Goal: Task Accomplishment & Management: Use online tool/utility

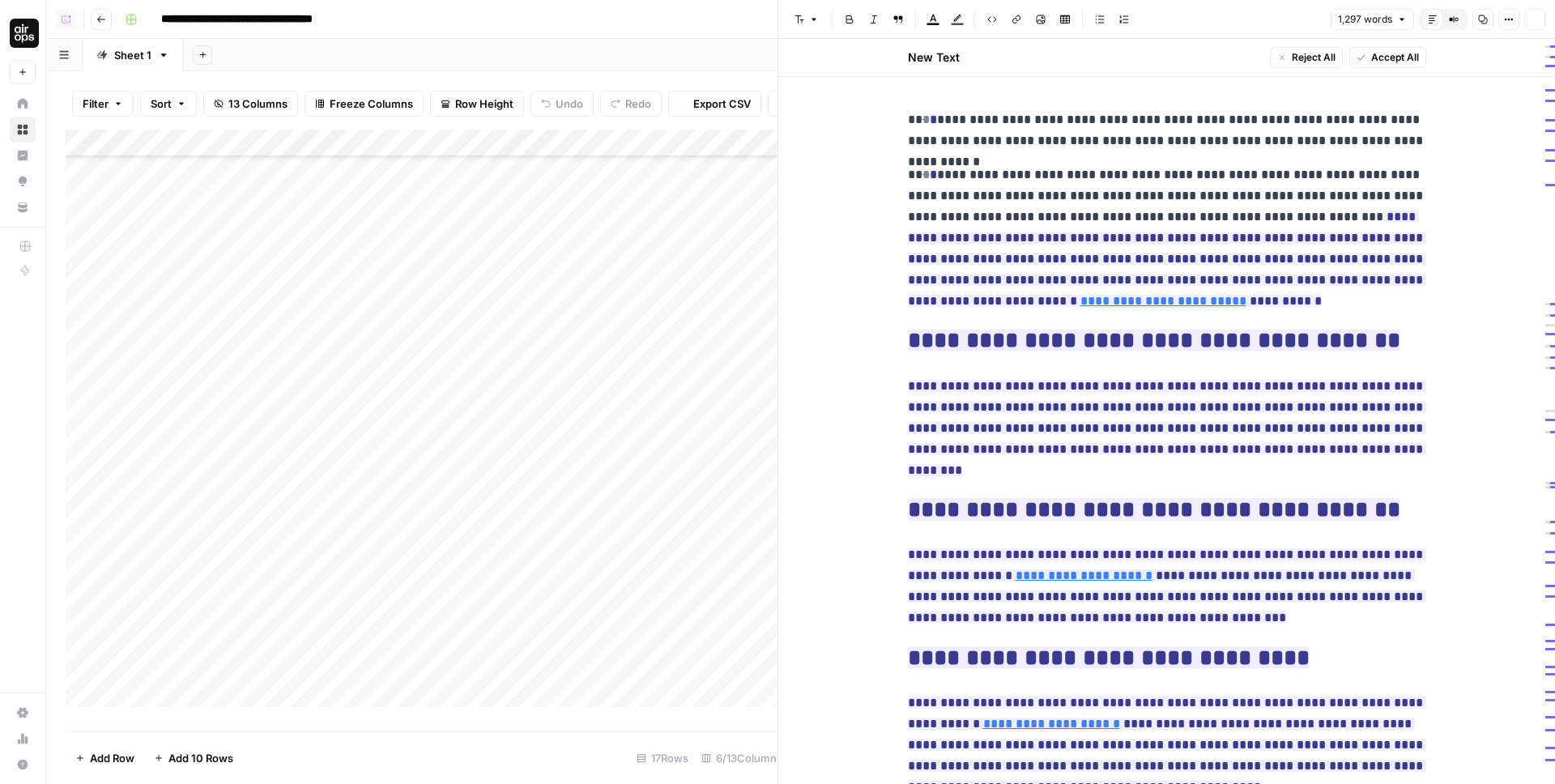
scroll to position [214, 0]
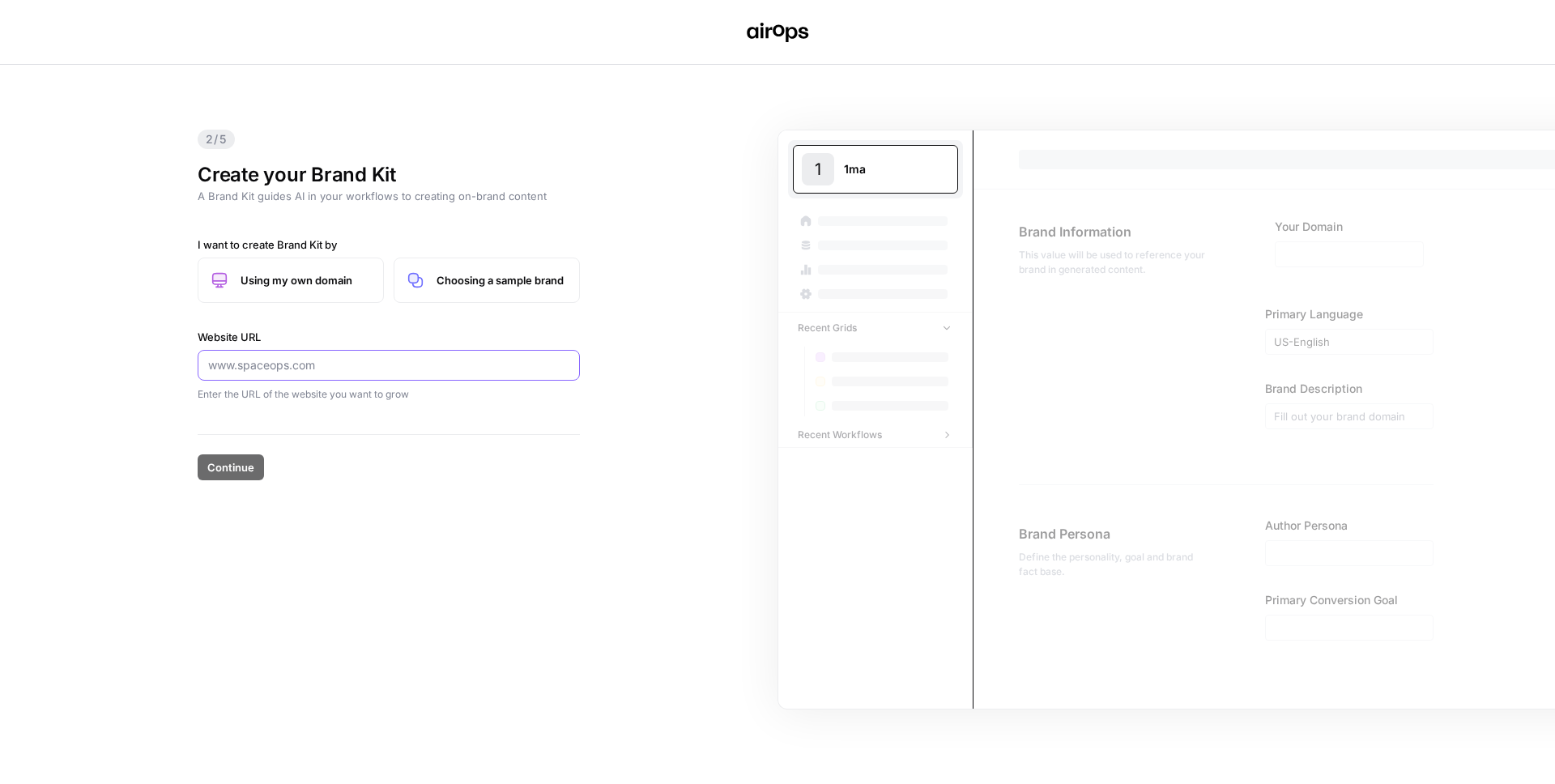
click at [307, 367] on input "Website URL" at bounding box center [388, 366] width 361 height 17
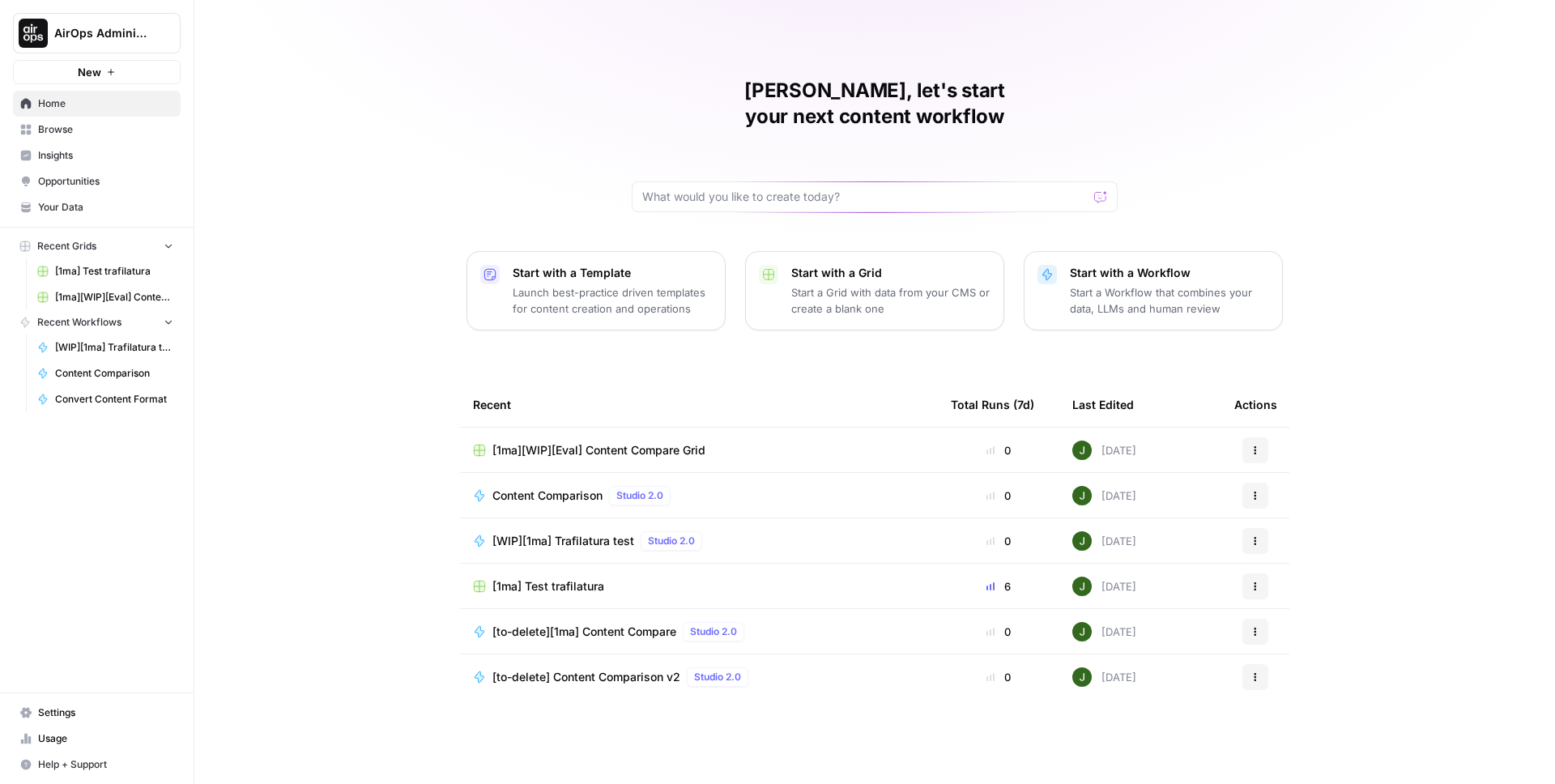
click at [114, 25] on span "AirOps Administrative" at bounding box center [103, 33] width 98 height 17
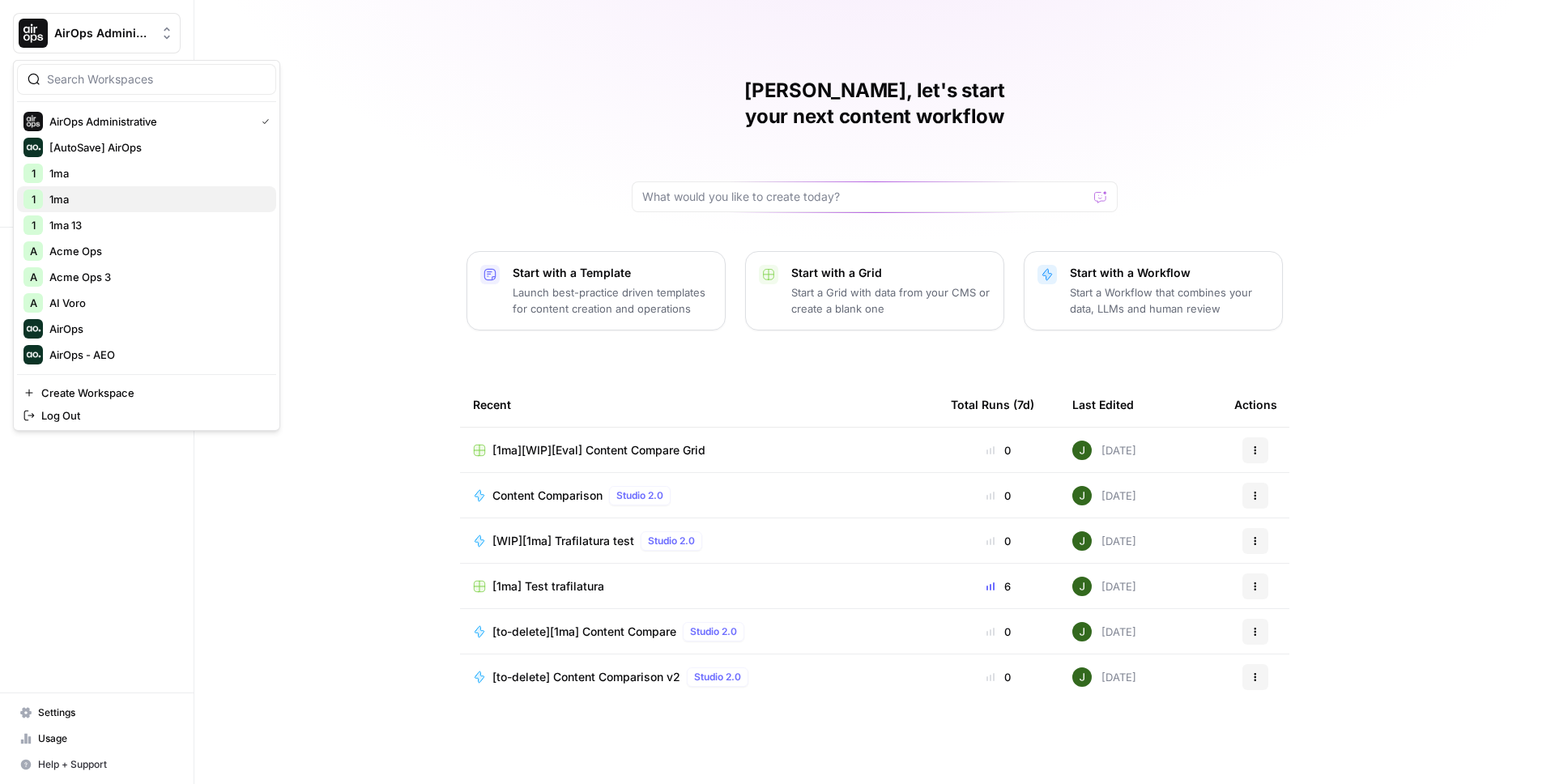
click at [85, 200] on span "1ma" at bounding box center [157, 199] width 214 height 17
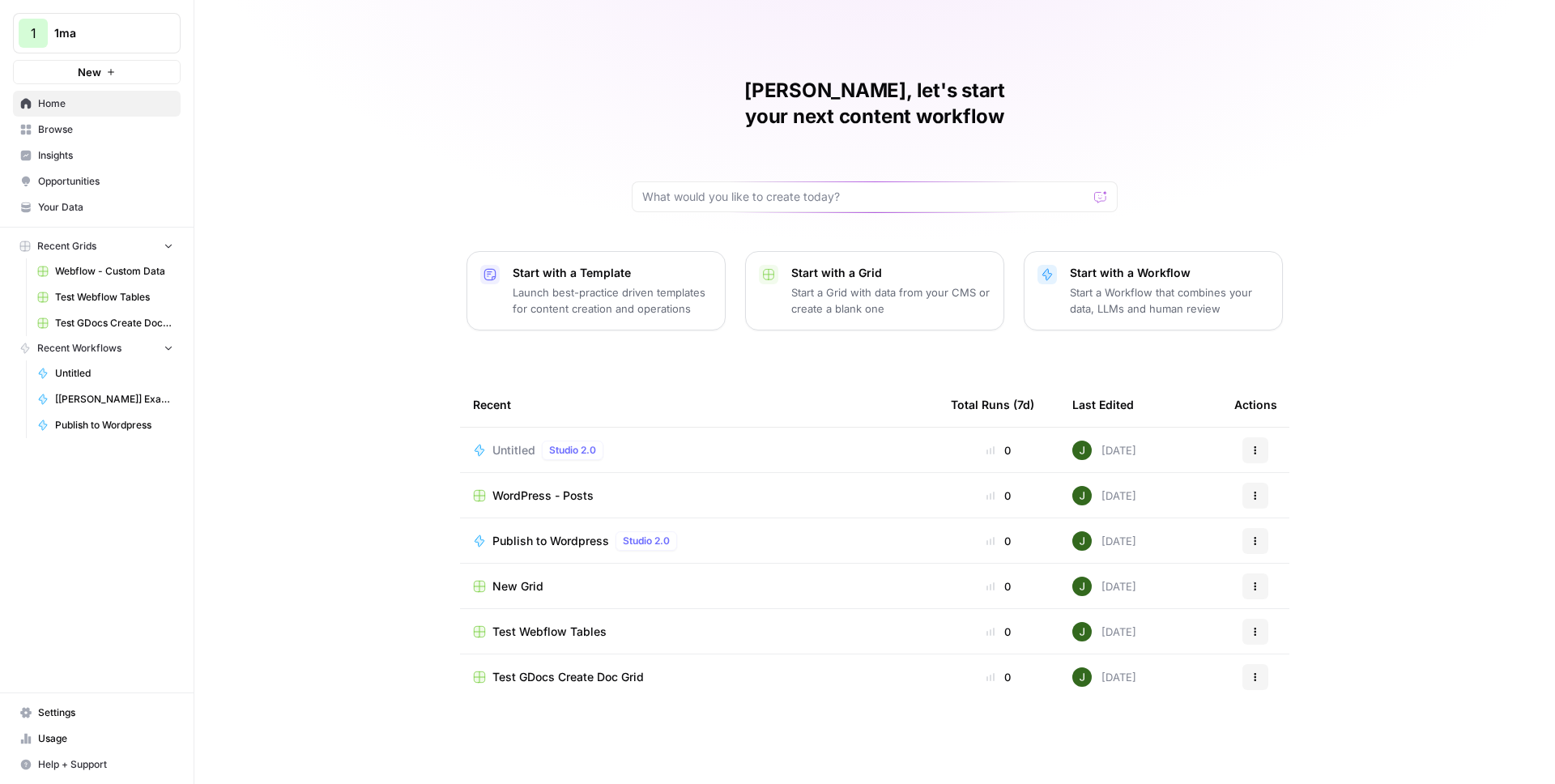
click at [68, 205] on span "Your Data" at bounding box center [105, 207] width 135 height 15
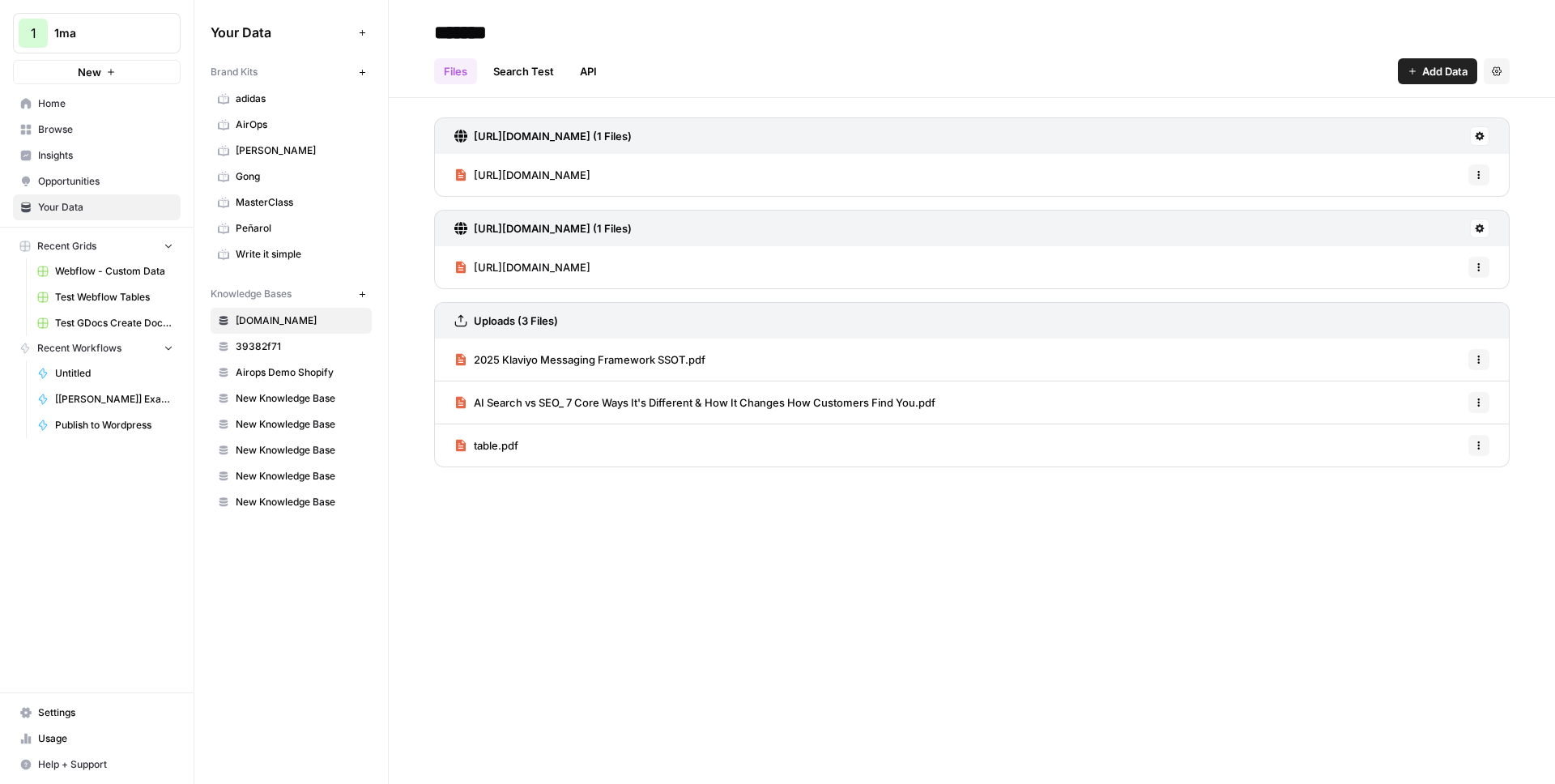
click at [591, 178] on span "https://1ma.dev/general/2024/03/03/about-side-projects" at bounding box center [532, 175] width 117 height 17
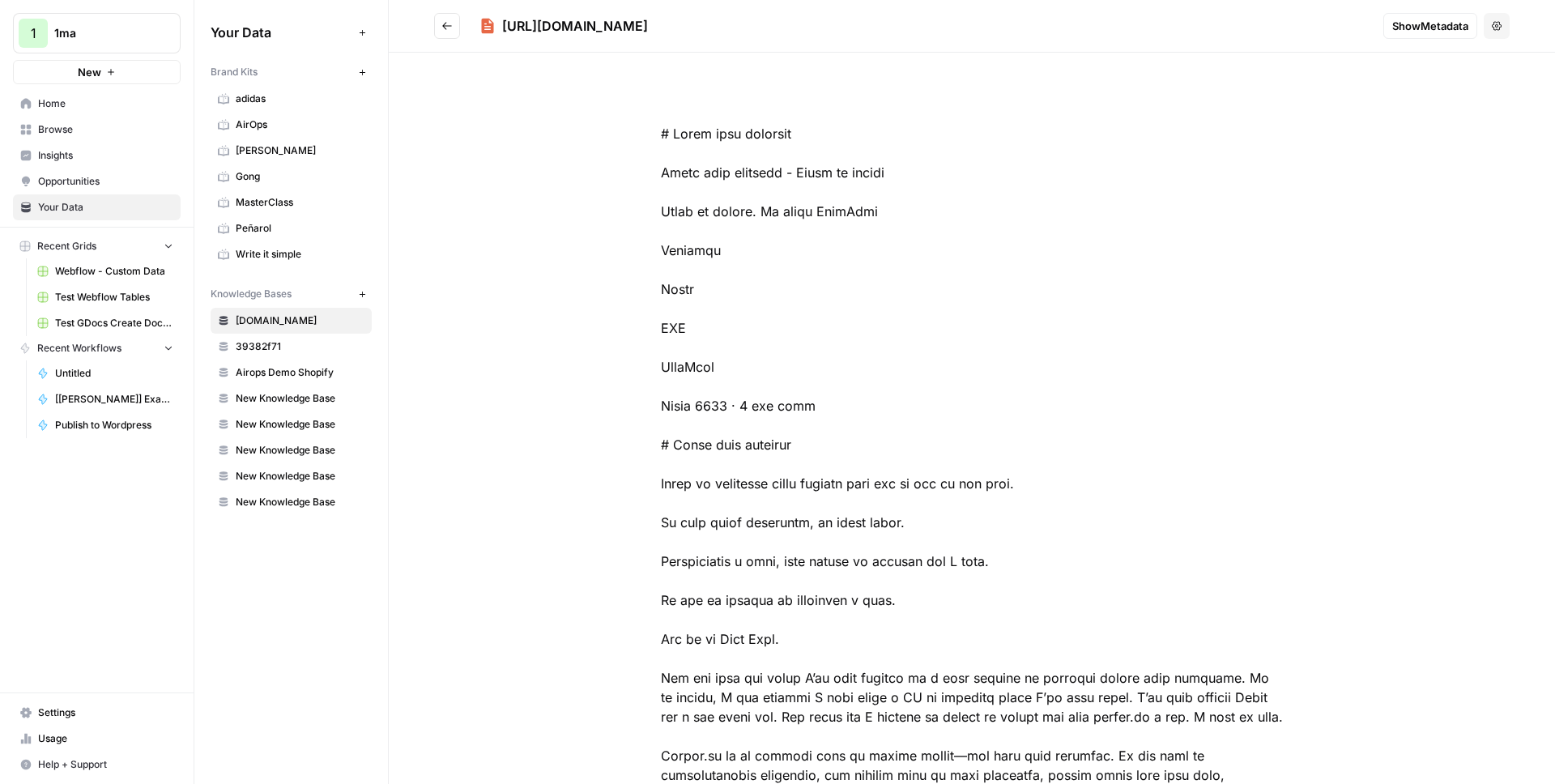
click at [444, 28] on icon "Go back" at bounding box center [447, 26] width 12 height 12
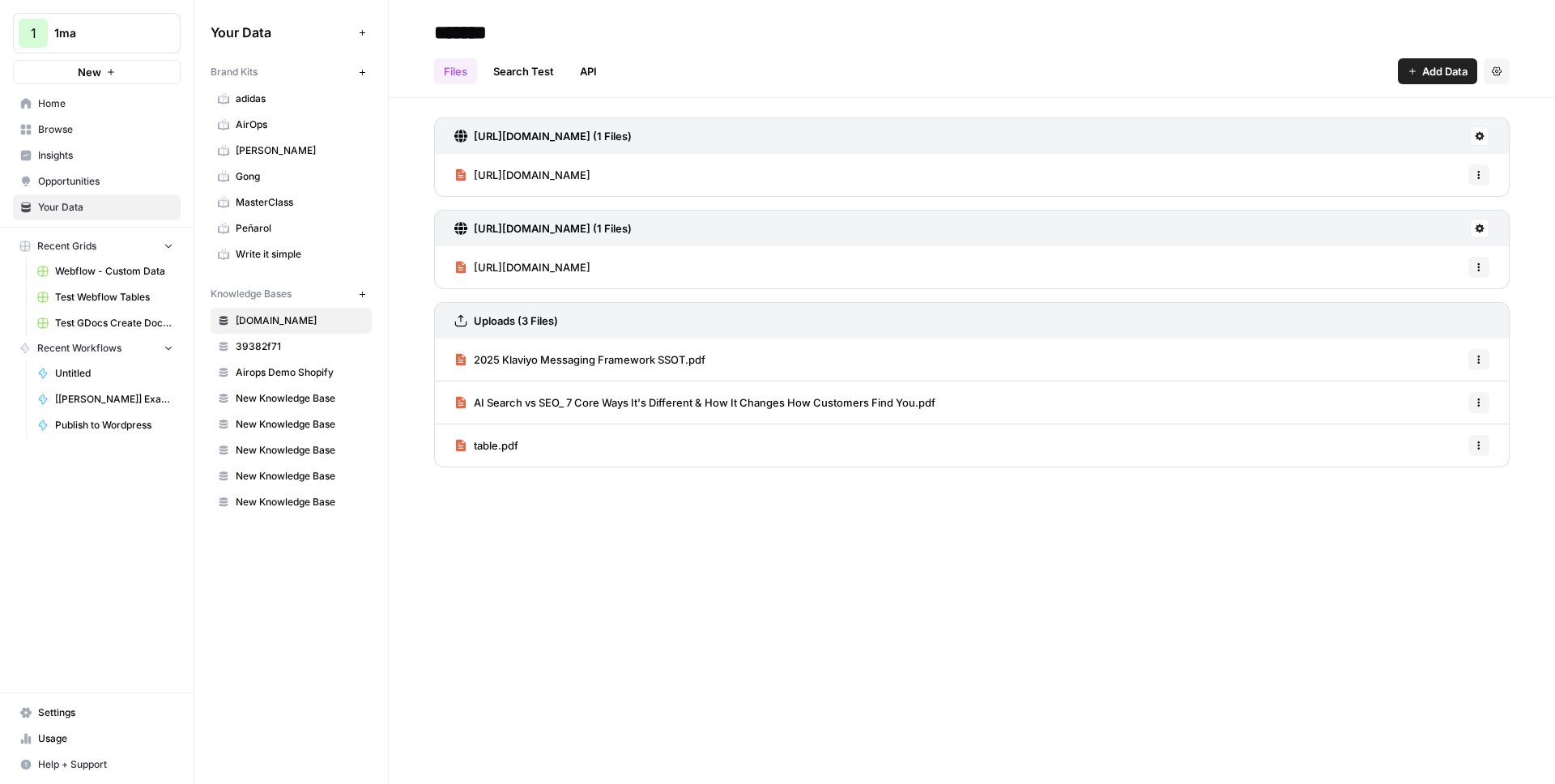
click at [591, 177] on span "https://1ma.dev/general/2024/03/03/about-side-projects" at bounding box center [532, 175] width 117 height 17
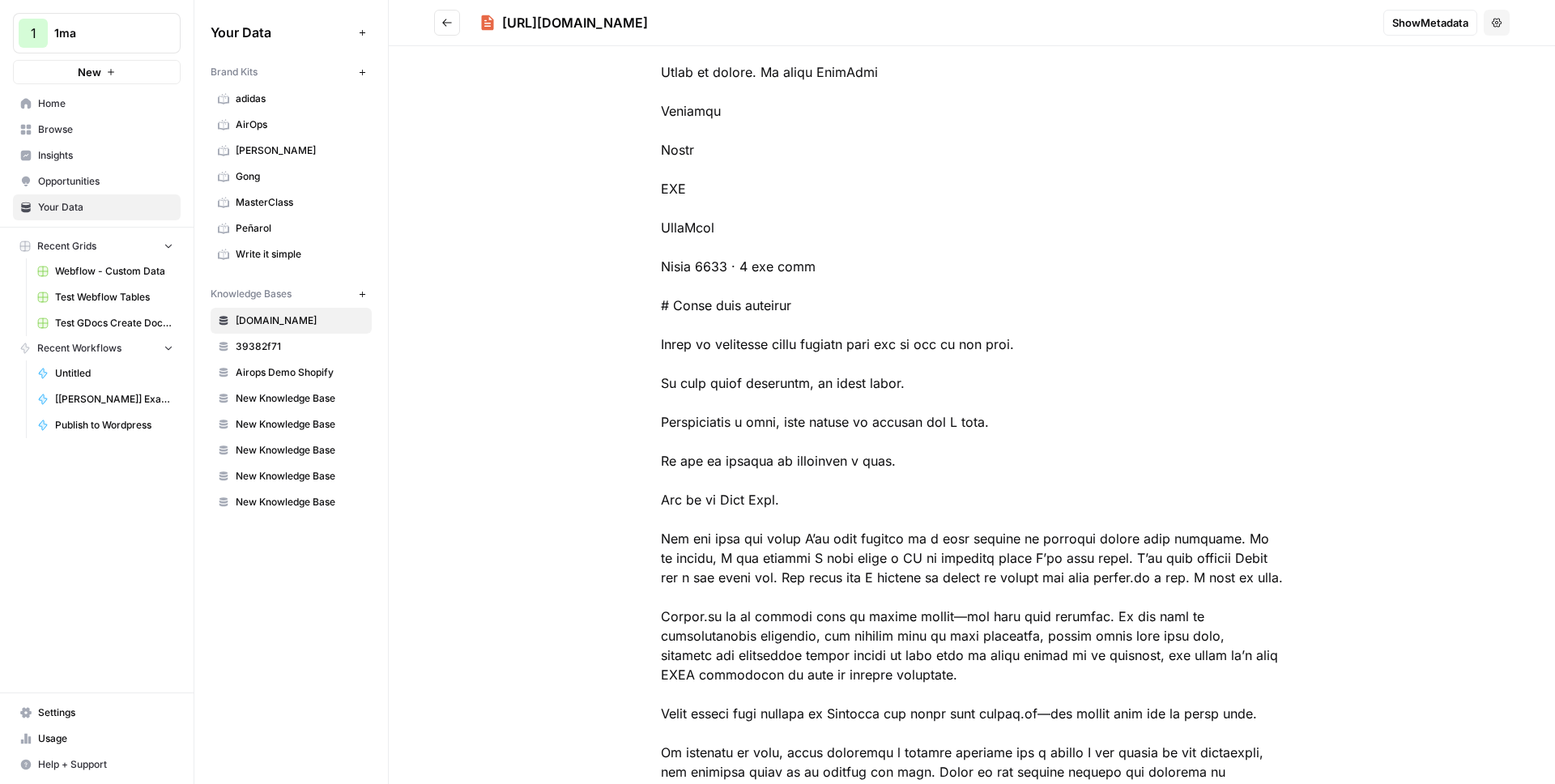
scroll to position [160, 0]
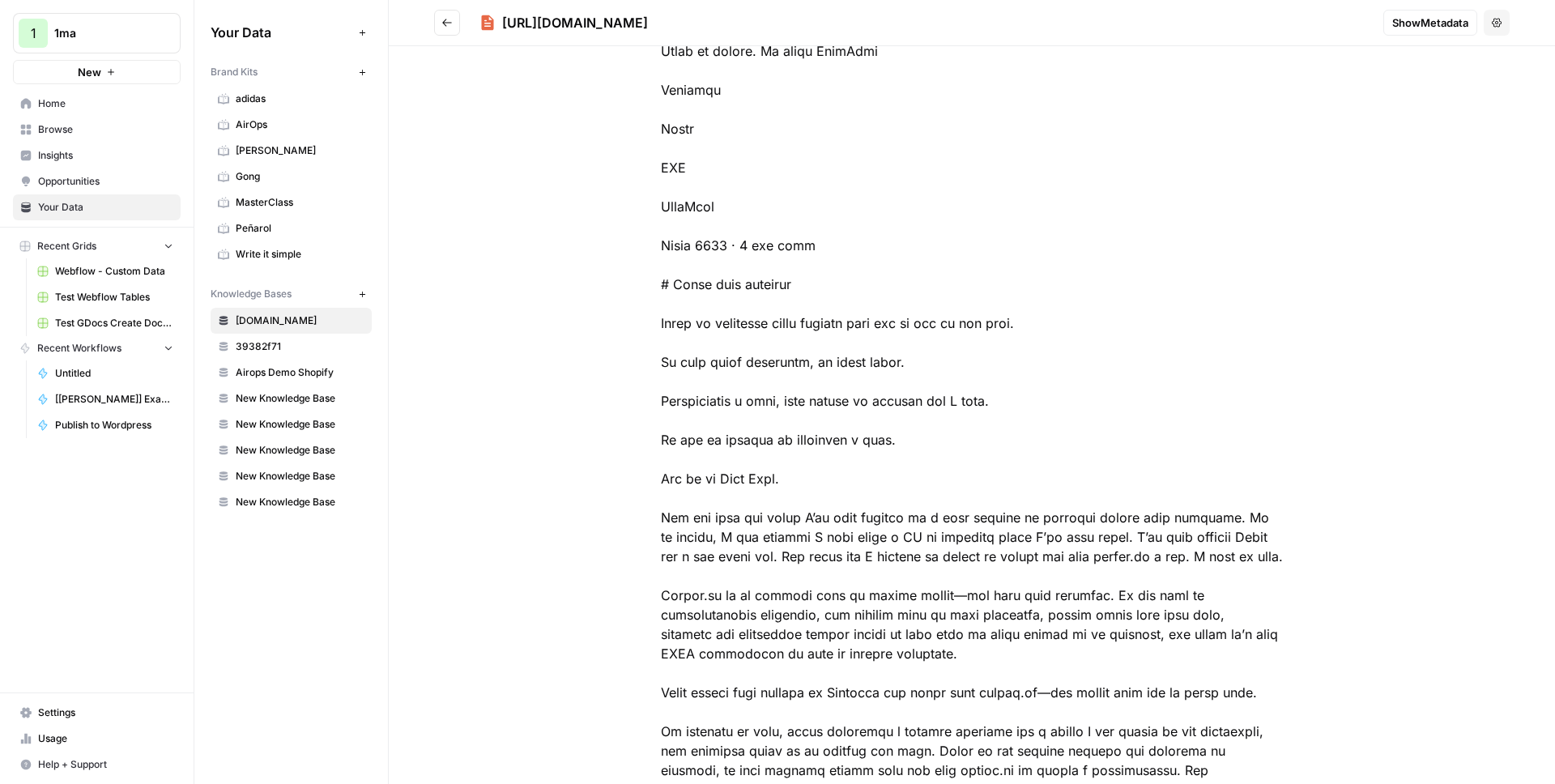
click at [81, 133] on span "Browse" at bounding box center [105, 129] width 135 height 15
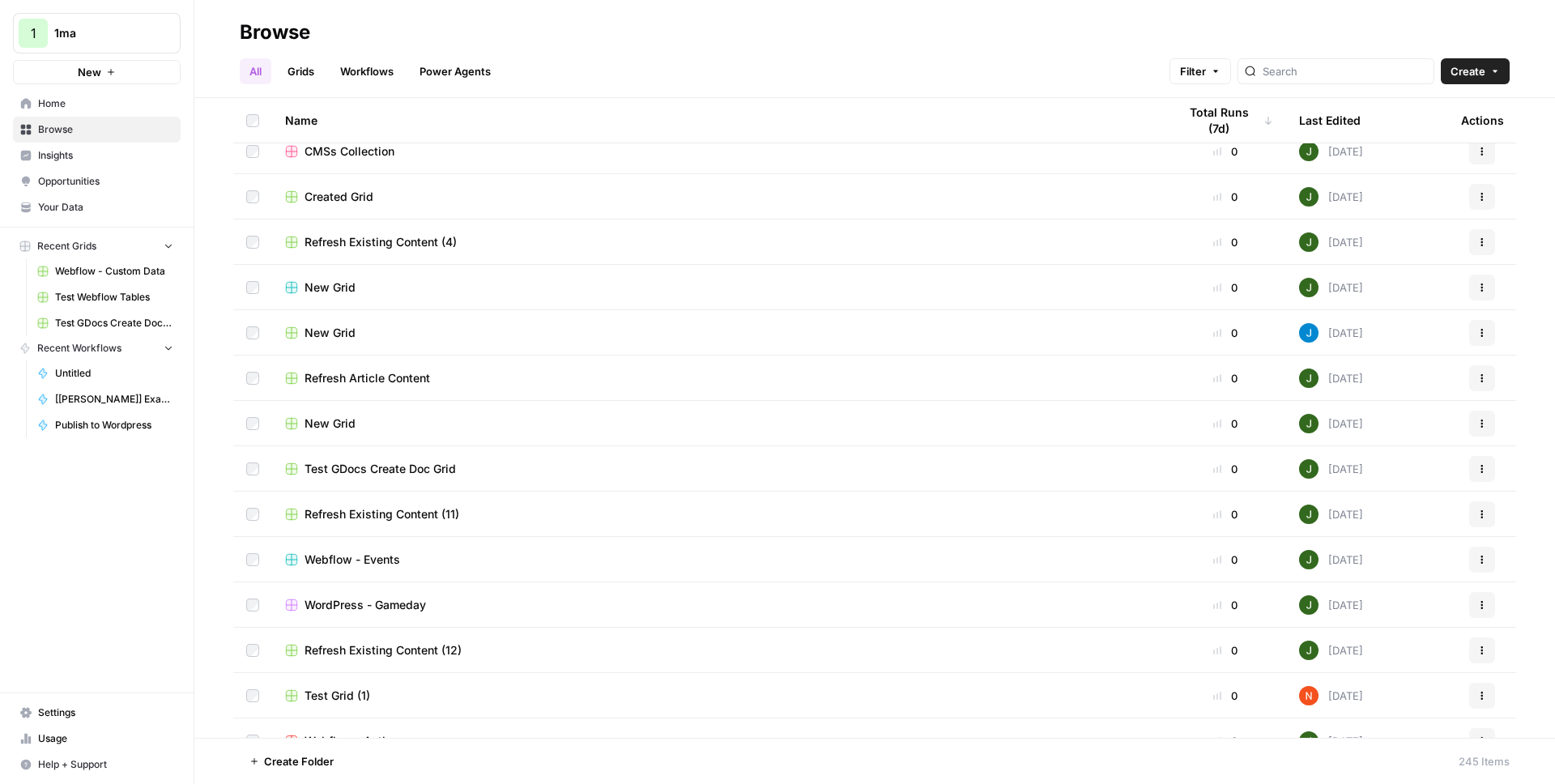
scroll to position [141, 0]
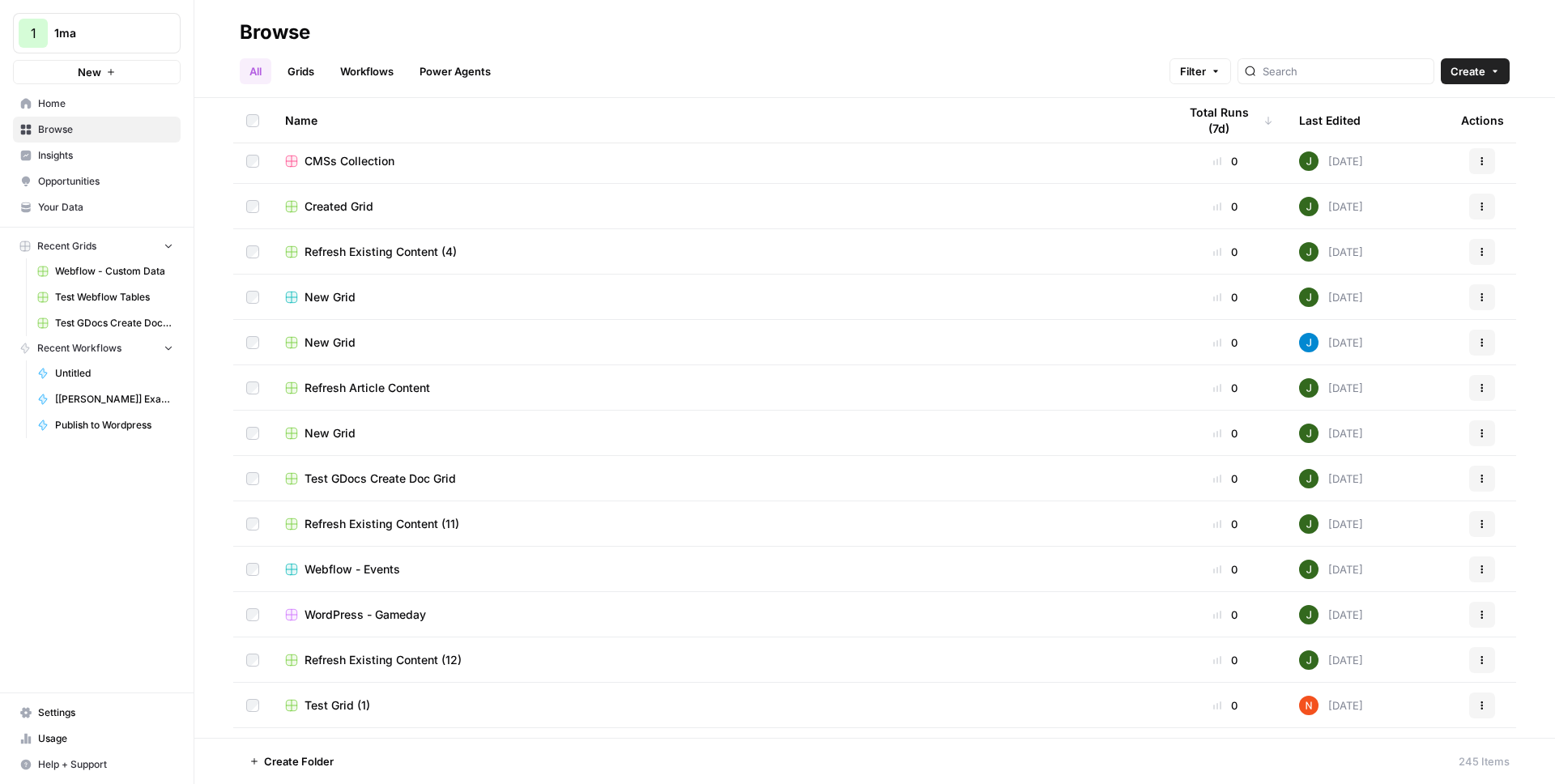
click at [387, 66] on link "Workflows" at bounding box center [367, 71] width 73 height 26
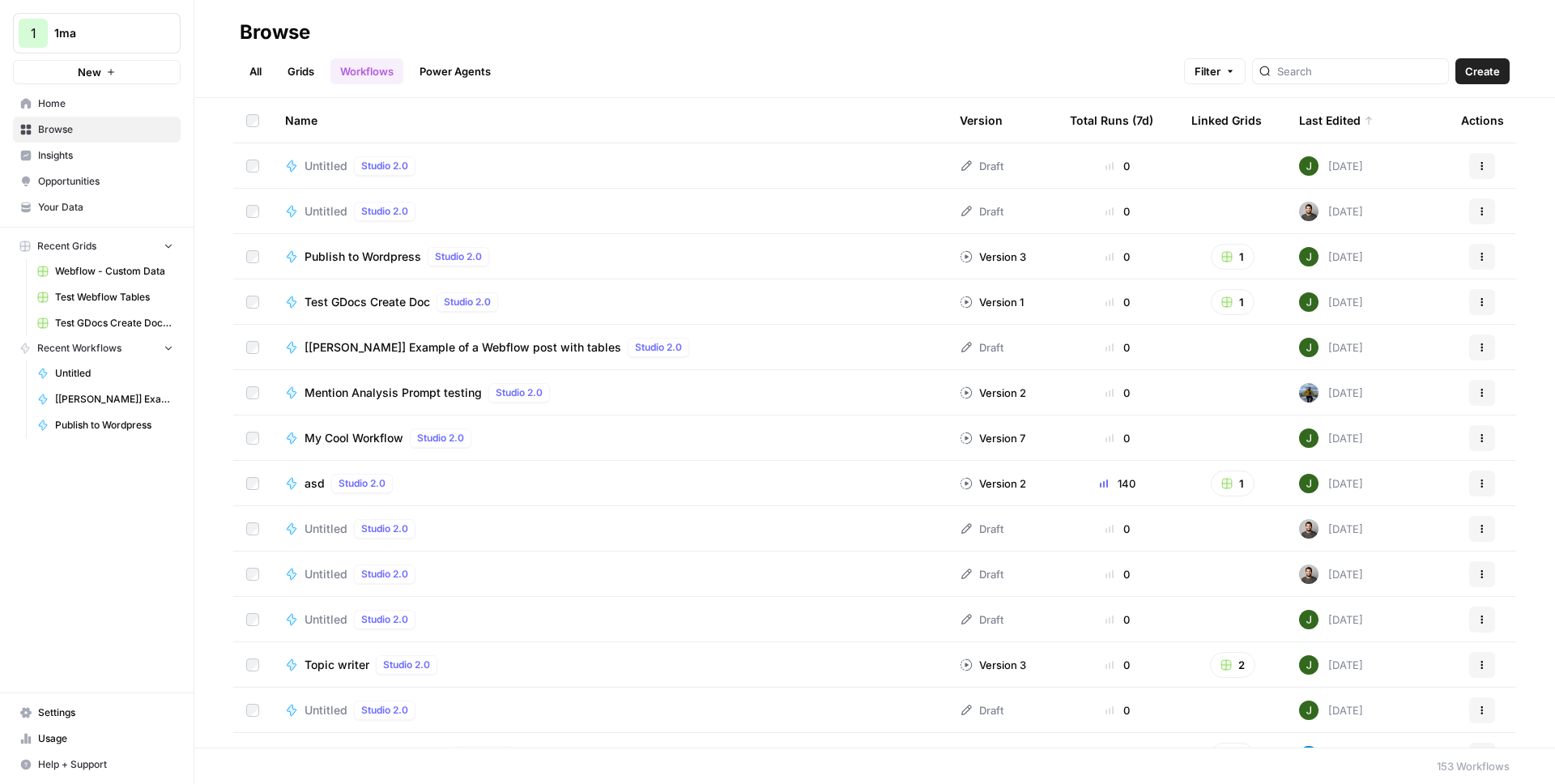
click at [349, 213] on div "Untitled Studio 2.0" at bounding box center [363, 211] width 118 height 19
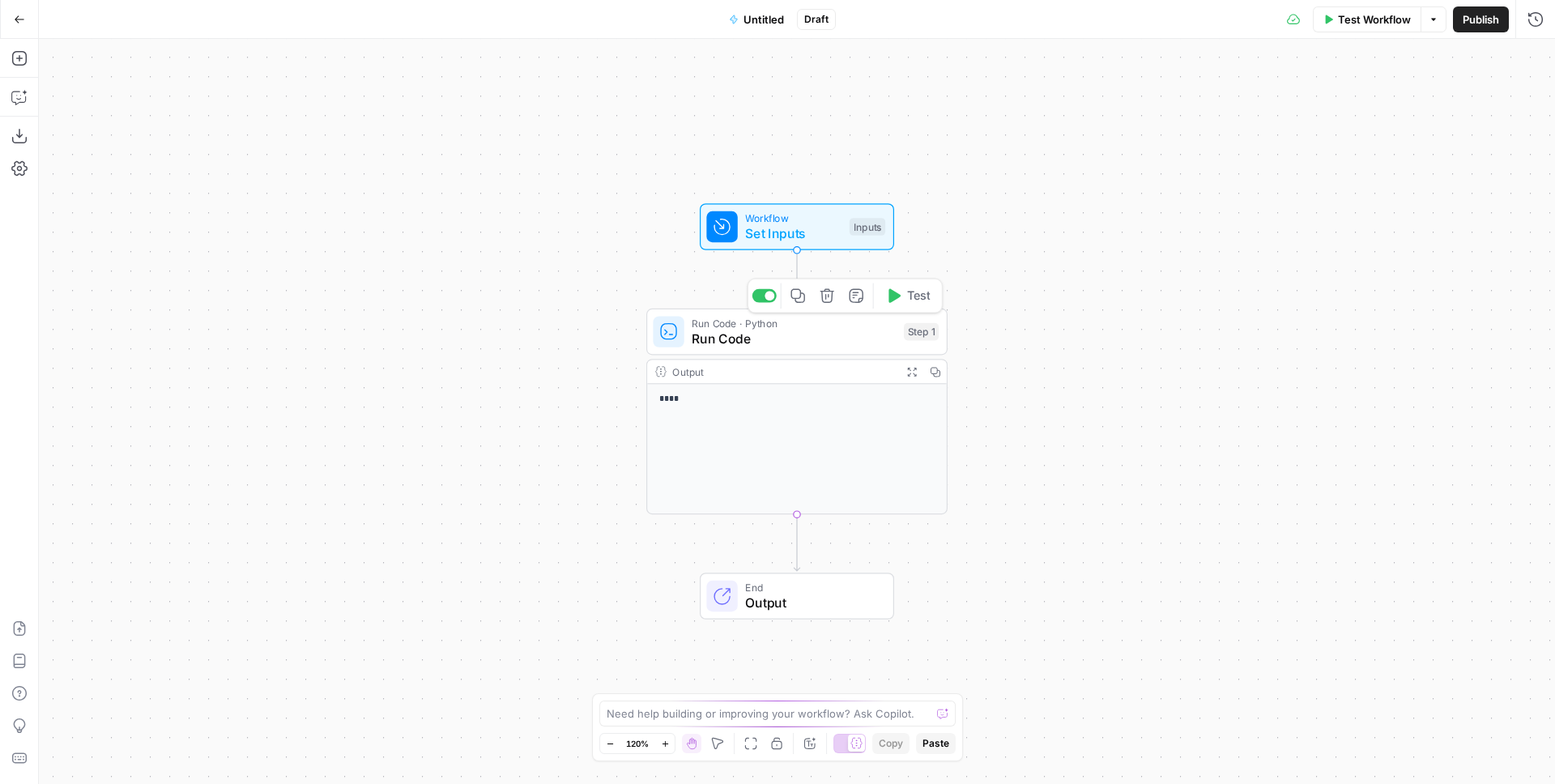
click at [831, 297] on icon "button" at bounding box center [826, 295] width 14 height 14
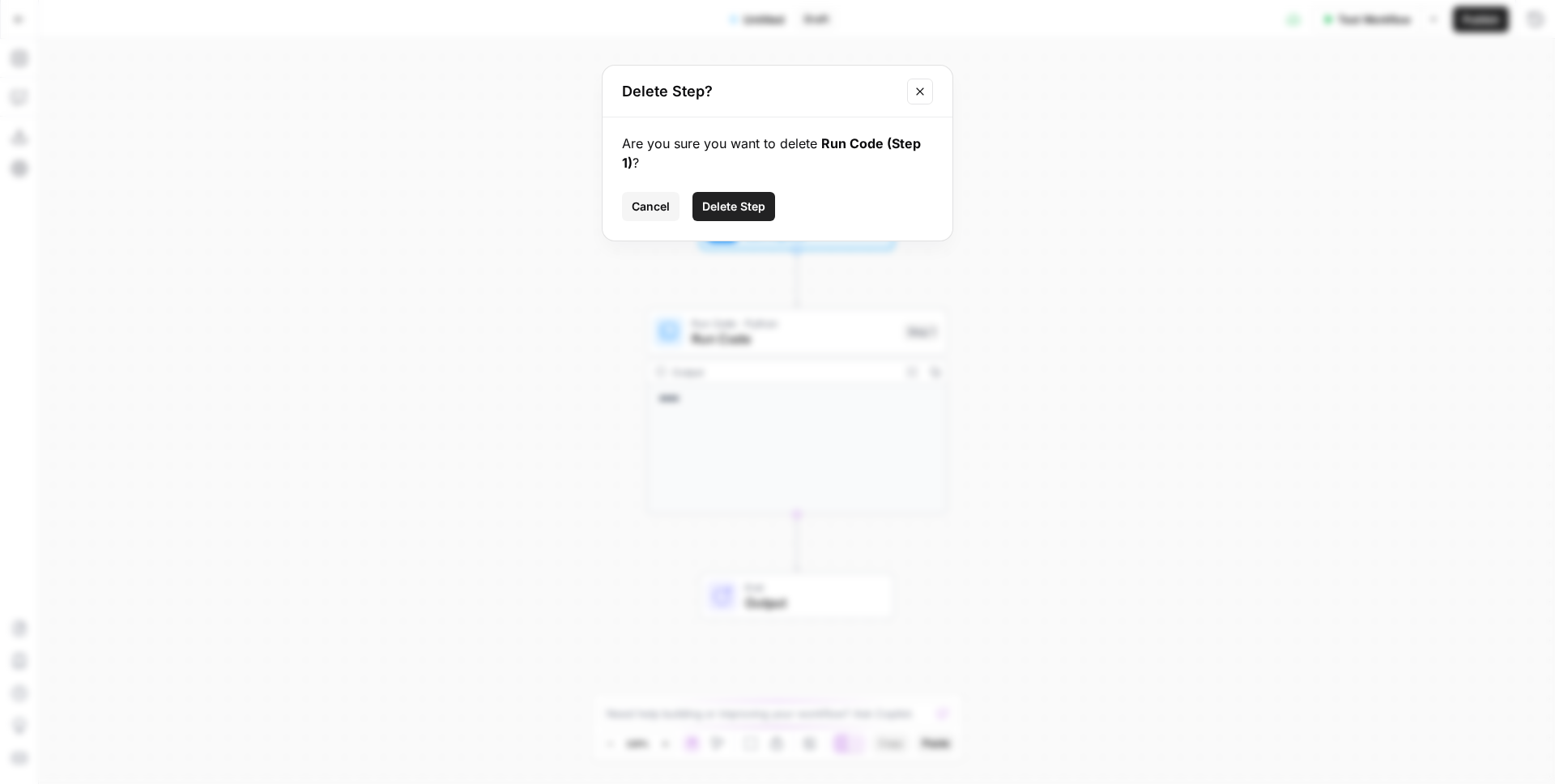
drag, startPoint x: 752, startPoint y: 202, endPoint x: 575, endPoint y: 186, distance: 177.7
click at [752, 202] on span "Delete Step" at bounding box center [734, 207] width 63 height 17
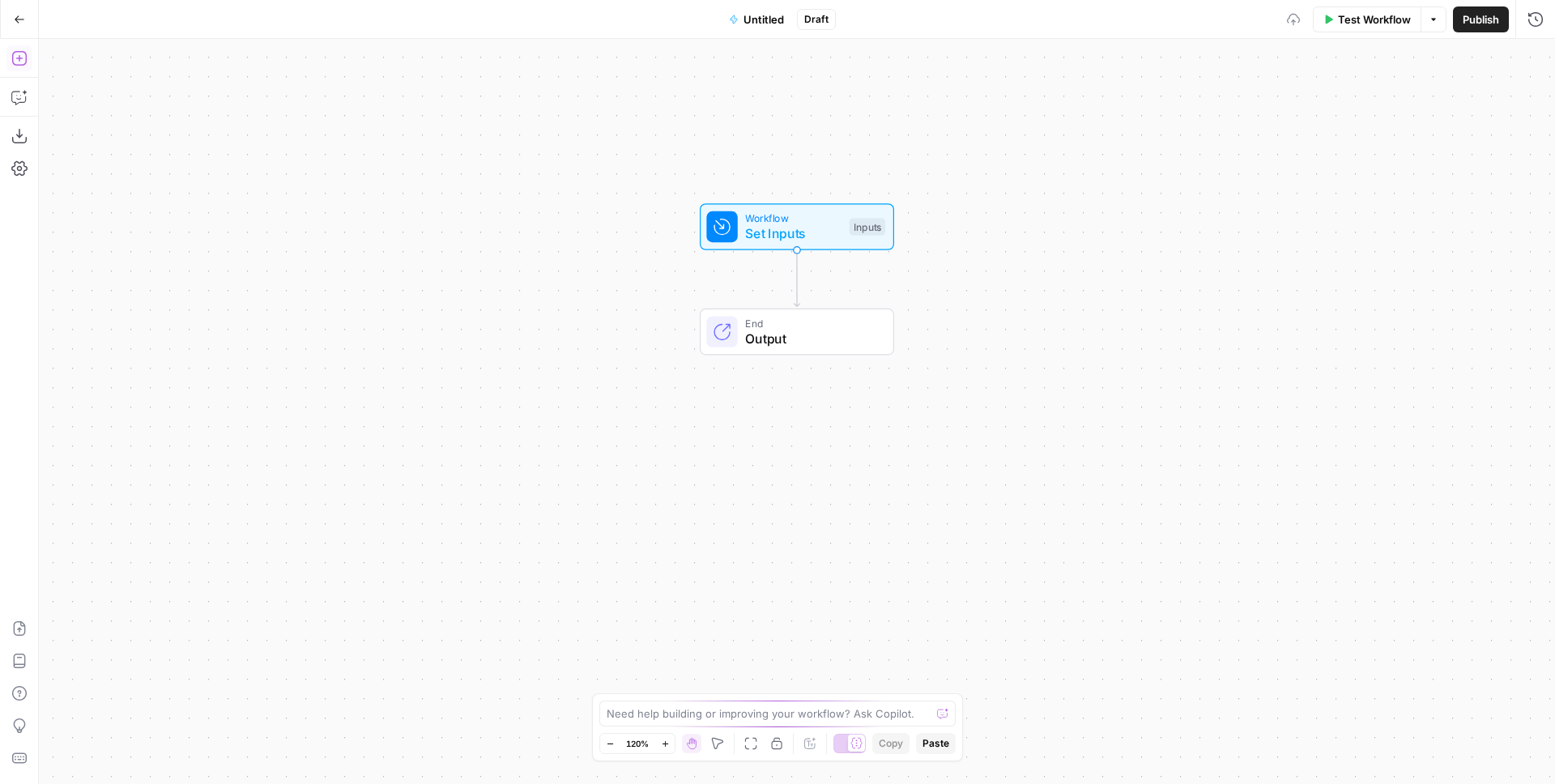
click at [27, 67] on button "Add Steps" at bounding box center [19, 58] width 26 height 26
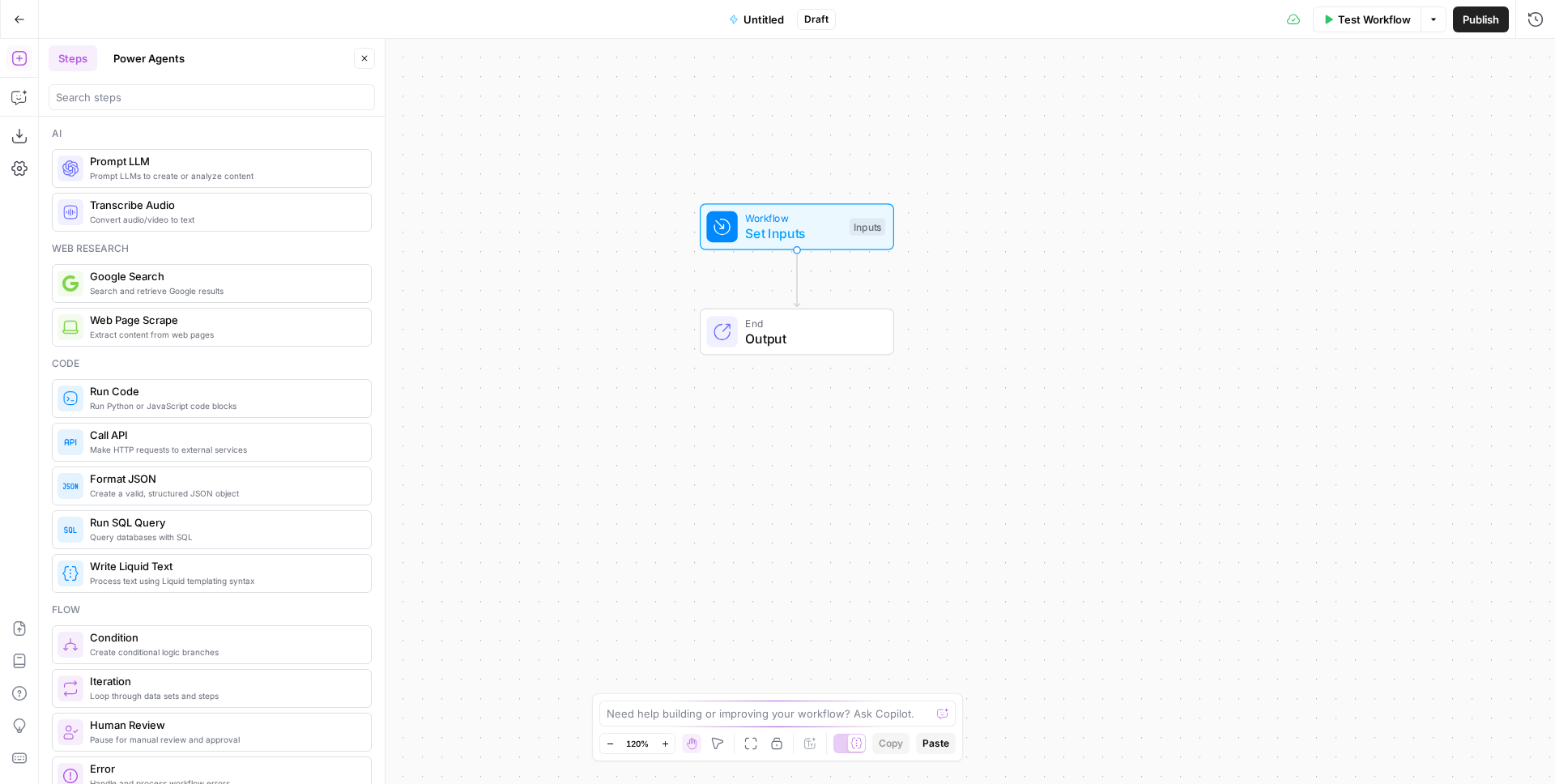
click at [139, 85] on div at bounding box center [212, 97] width 326 height 26
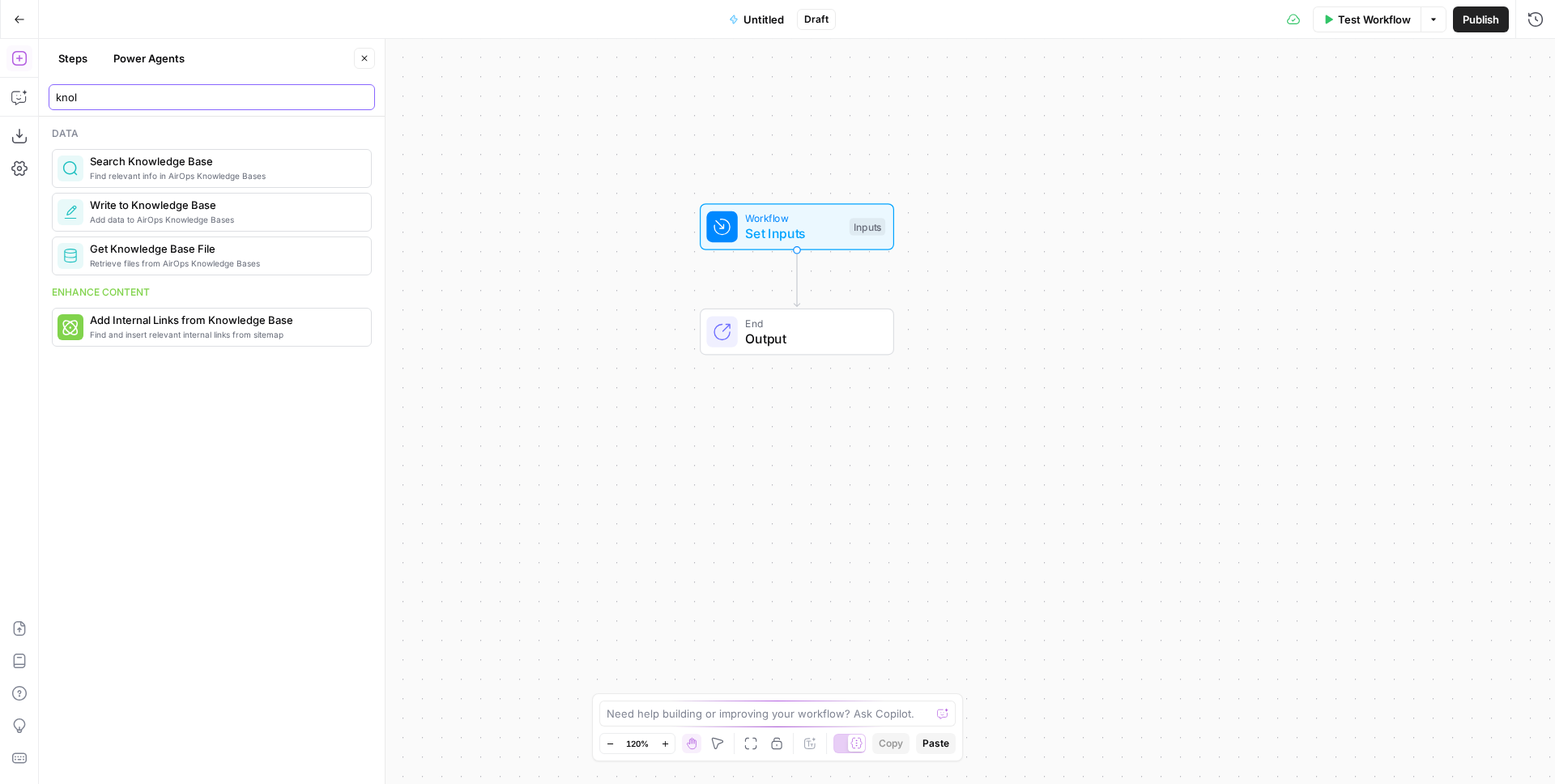
type input "knol"
click at [184, 173] on span "Find relevant info in AirOps Knowledge Bases" at bounding box center [223, 176] width 268 height 13
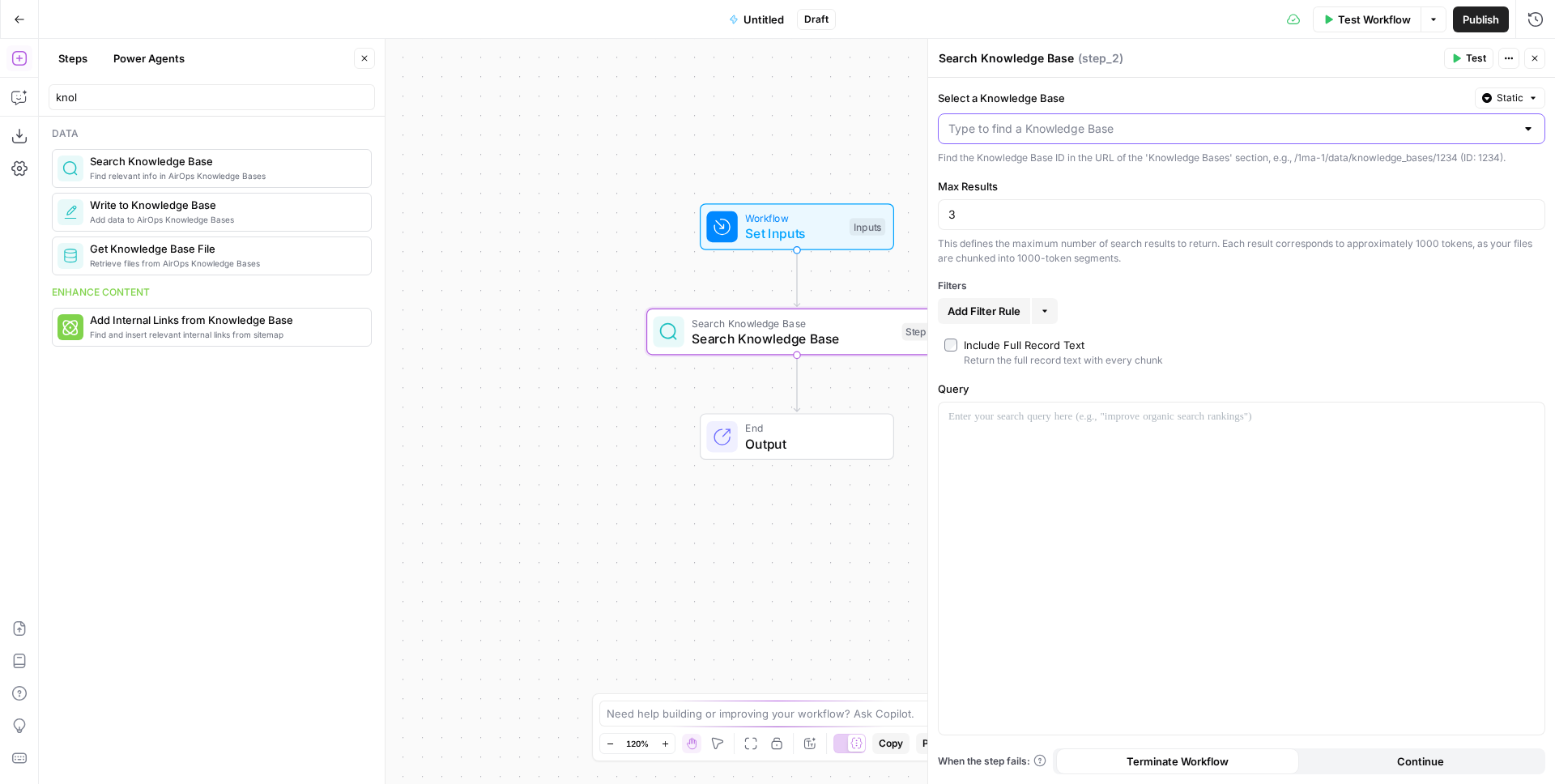
click at [998, 133] on input "Select a Knowledge Base" at bounding box center [1231, 129] width 567 height 17
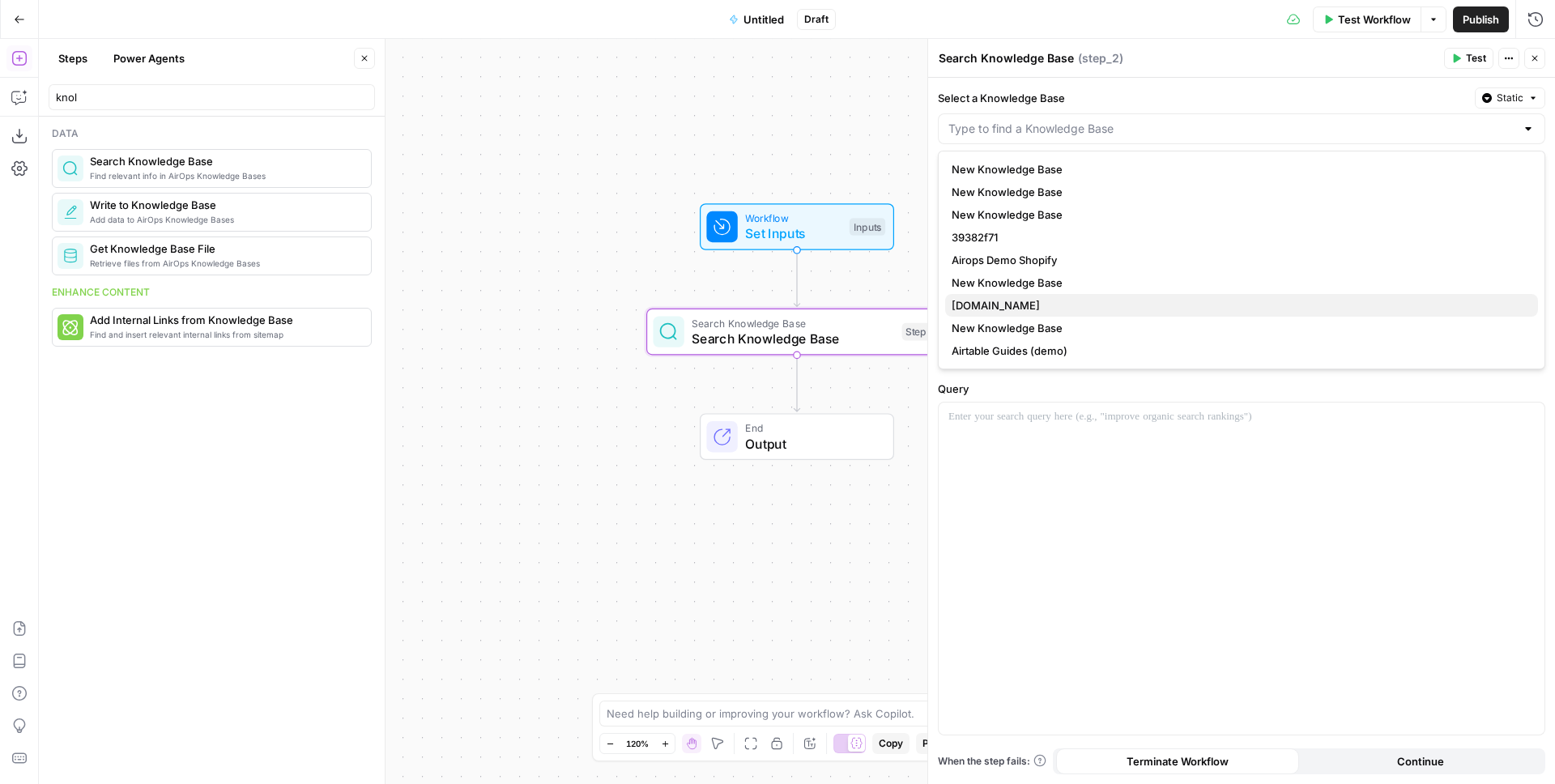
click at [1003, 310] on span "1ma.dev" at bounding box center [1238, 305] width 573 height 17
type input "1ma.dev"
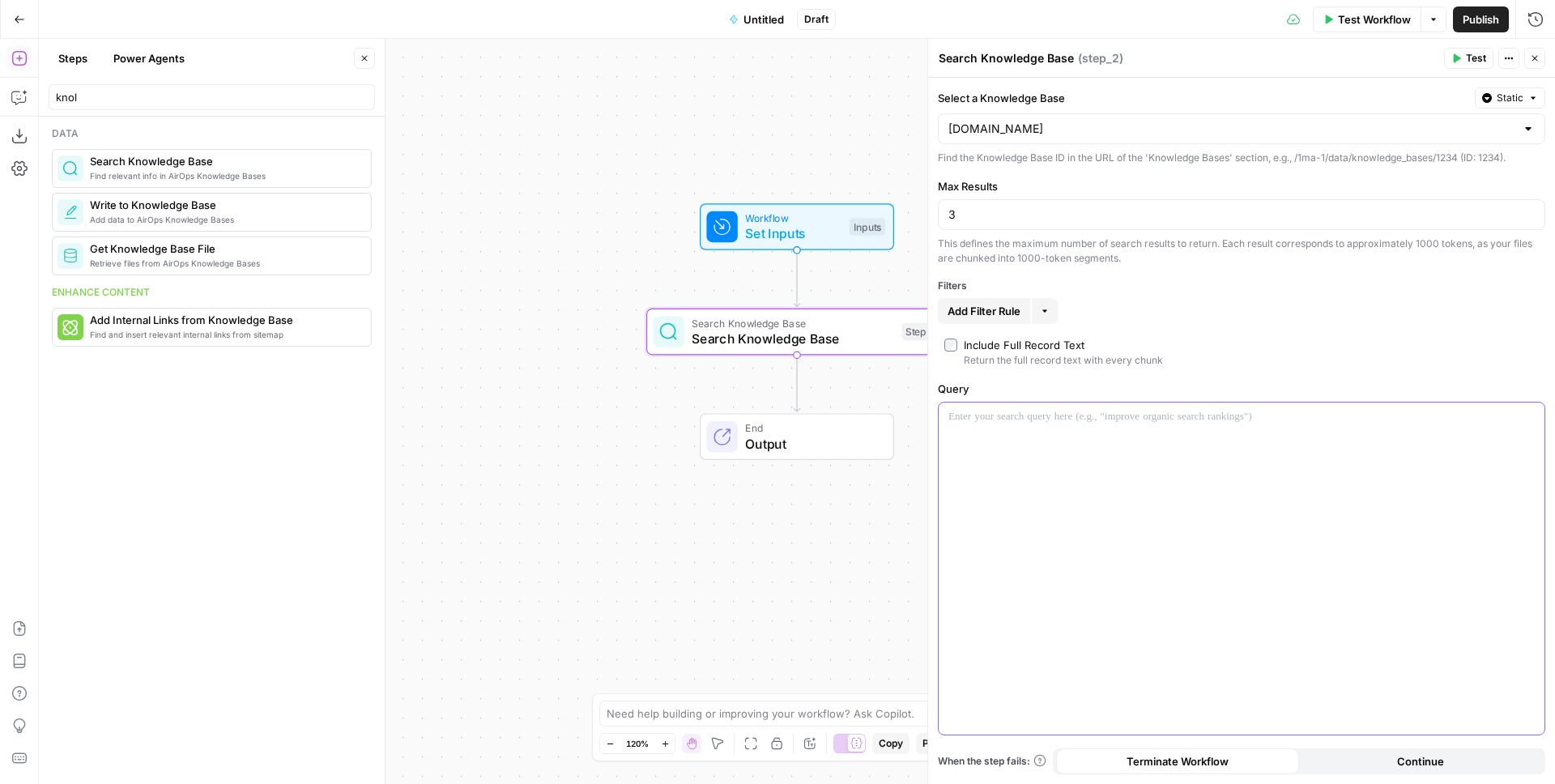
click at [1010, 442] on div at bounding box center [1242, 568] width 606 height 332
click at [1482, 52] on span "Test" at bounding box center [1476, 59] width 20 height 15
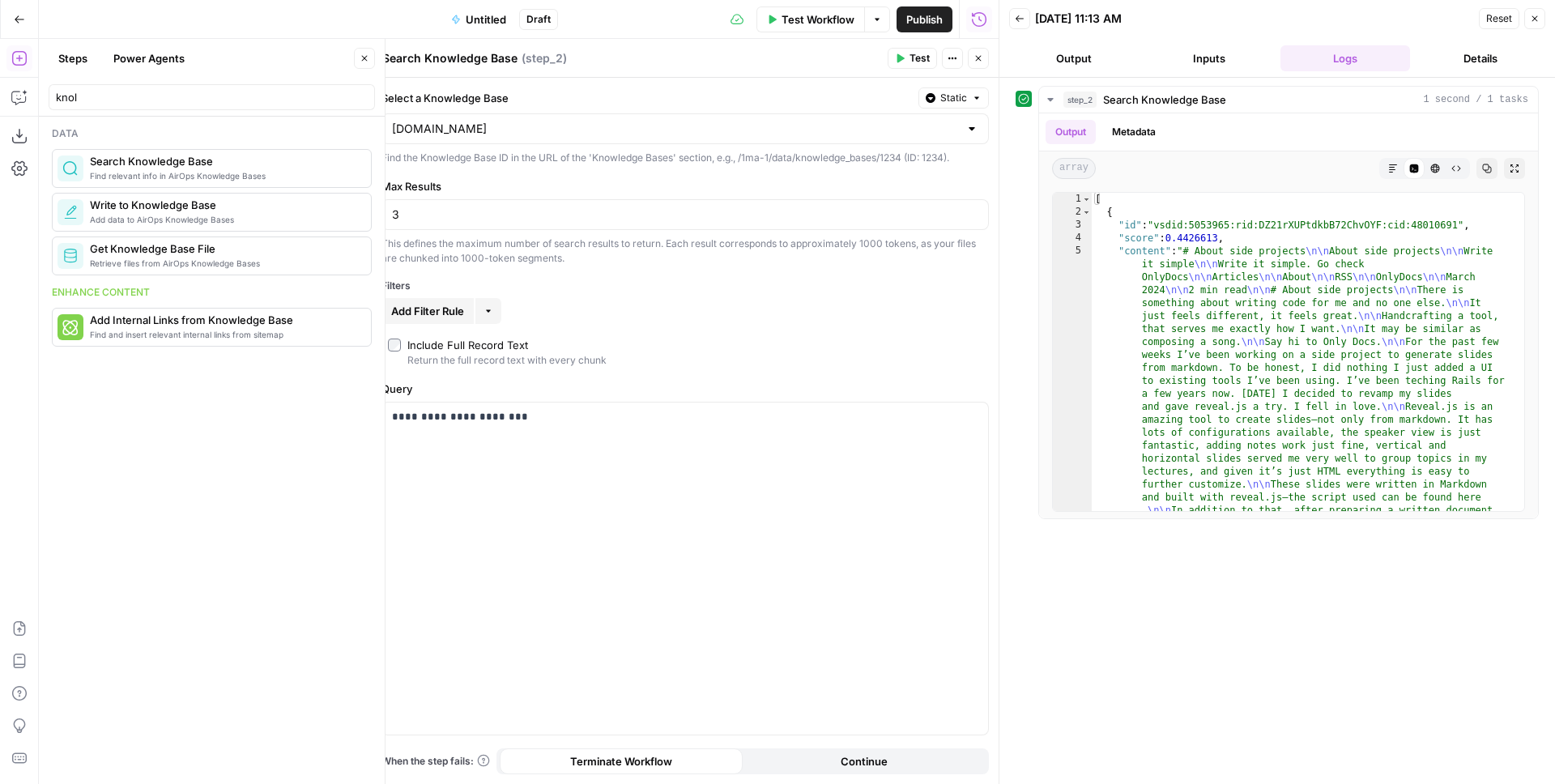
click at [362, 59] on icon "button" at bounding box center [364, 58] width 10 height 10
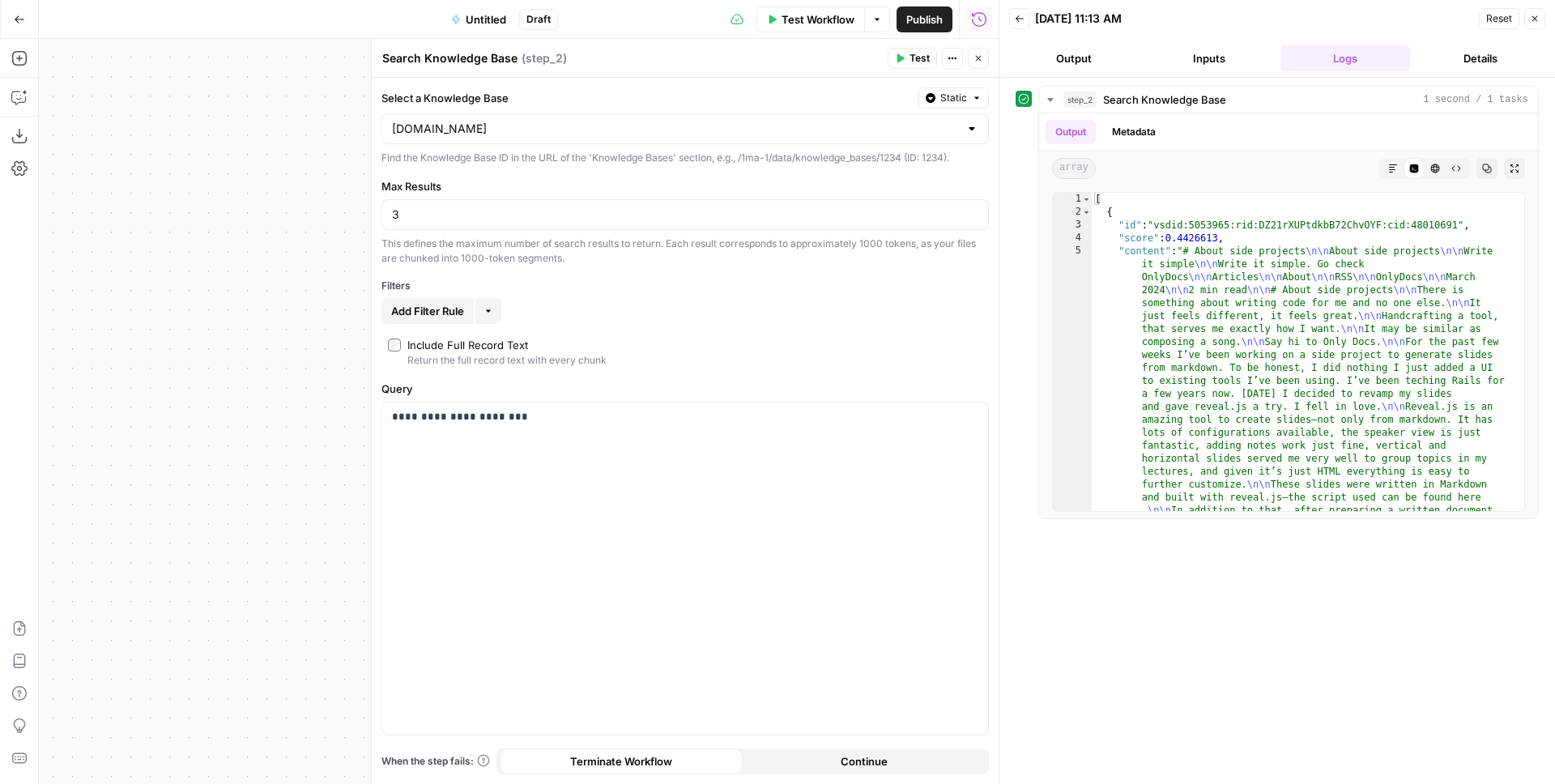
click at [307, 334] on div "Workflow Set Inputs Inputs Search Knowledge Base Search Knowledge Base Step 2 O…" at bounding box center [519, 411] width 960 height 745
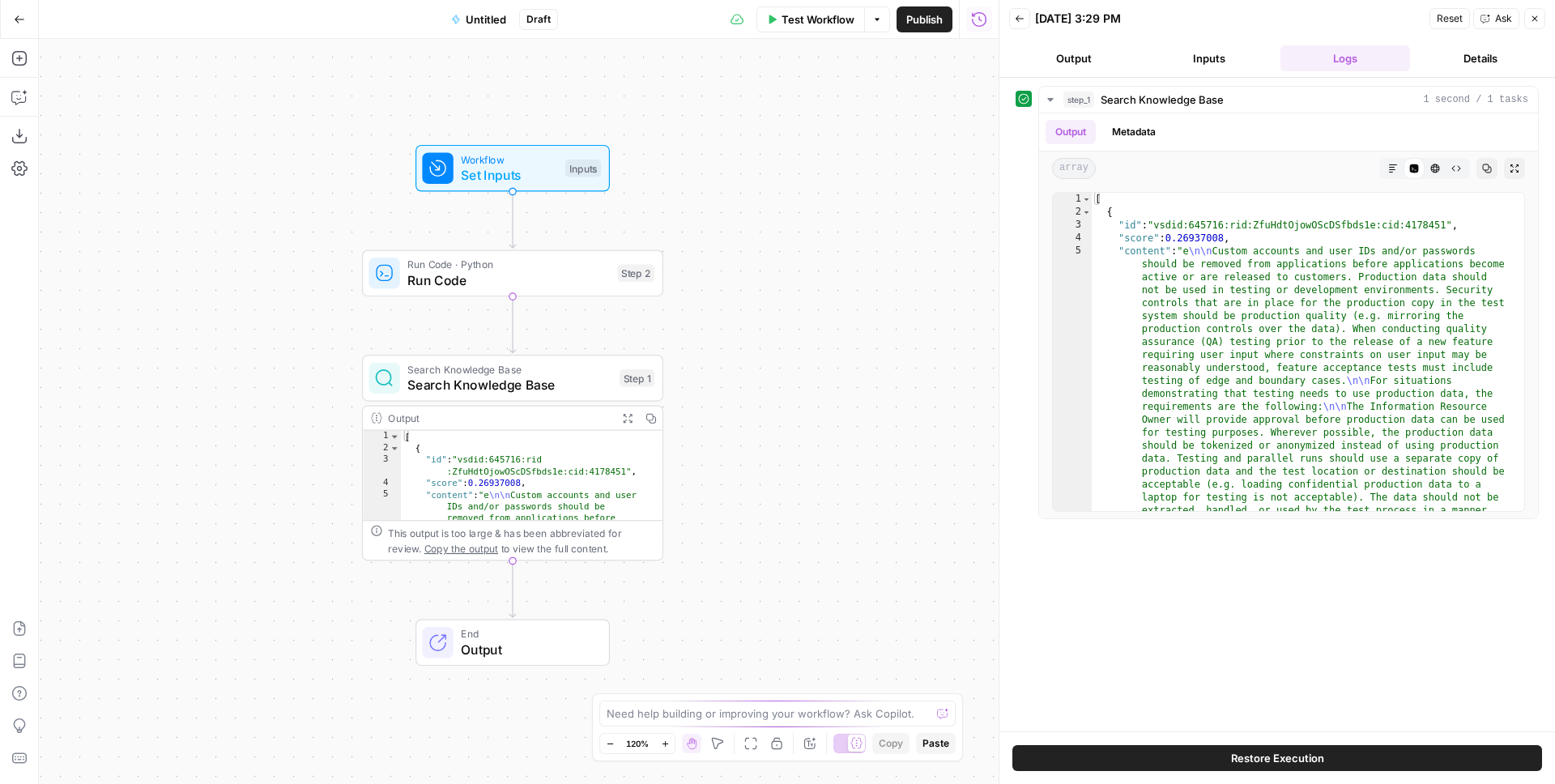
click at [1211, 56] on button "Inputs" at bounding box center [1210, 58] width 129 height 26
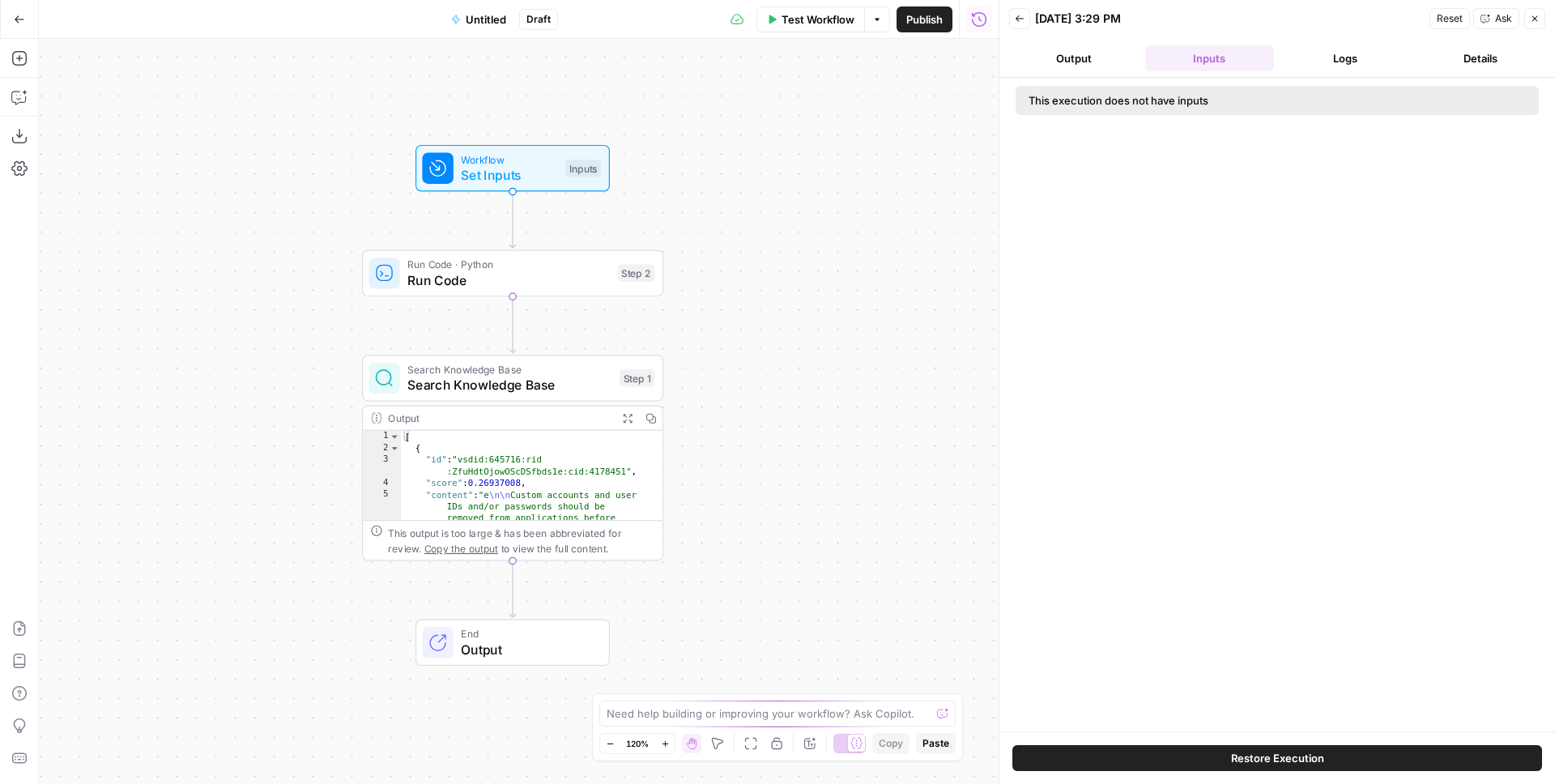
click at [1106, 56] on button "Output" at bounding box center [1074, 58] width 129 height 26
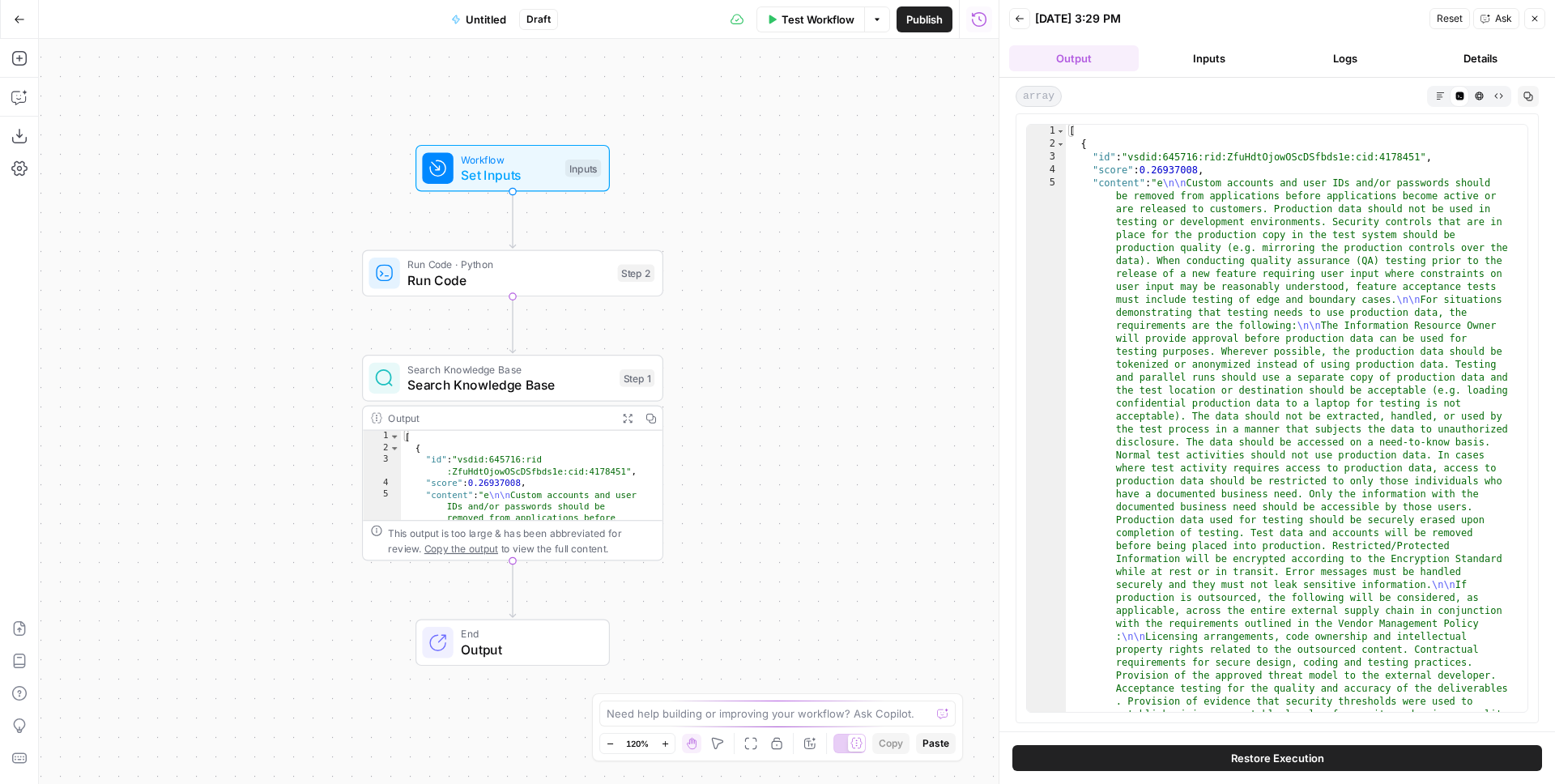
click at [1216, 53] on button "Inputs" at bounding box center [1210, 58] width 129 height 26
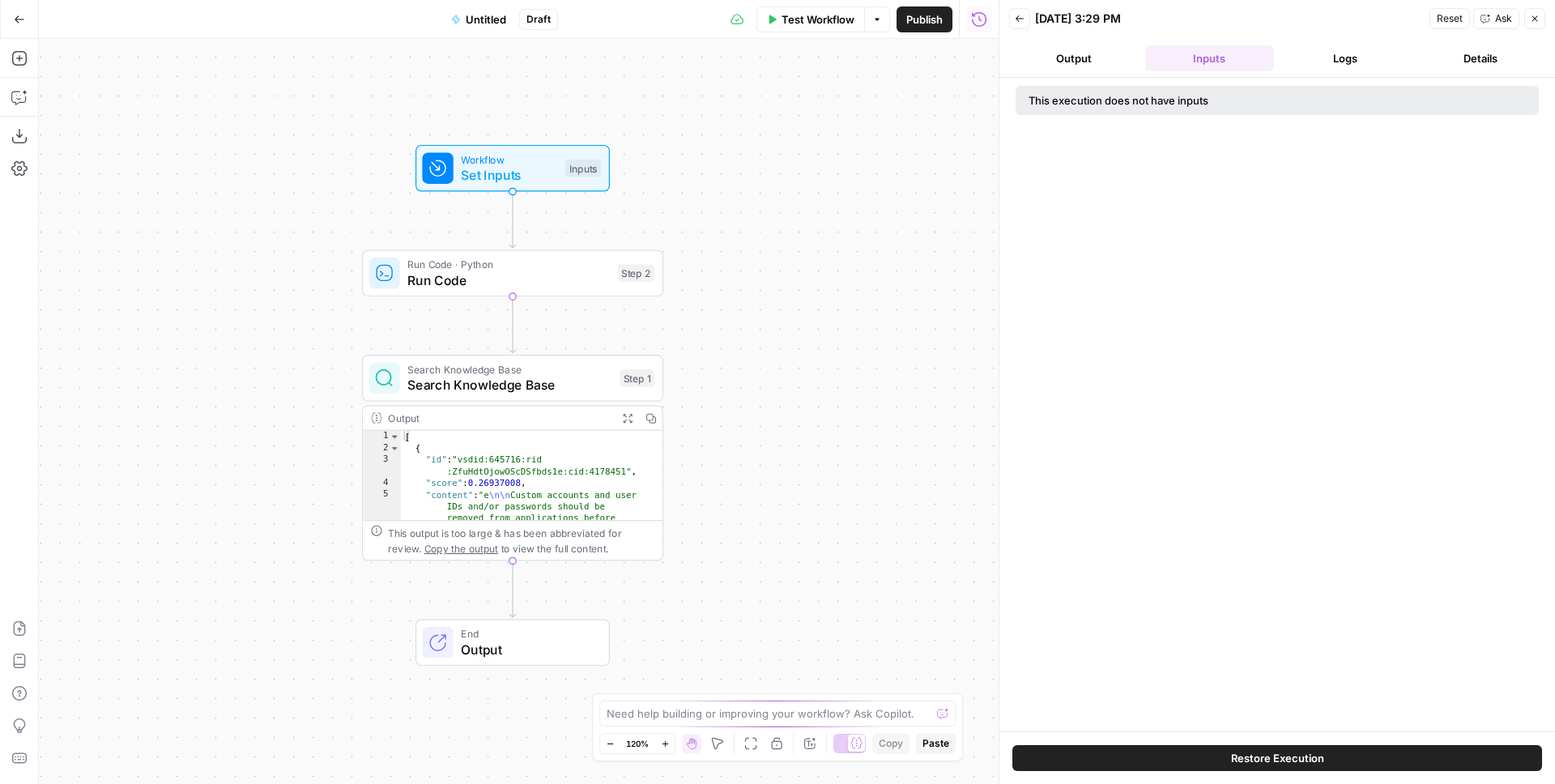
click at [1239, 110] on div "This execution does not have inputs" at bounding box center [1277, 100] width 524 height 29
click at [500, 381] on span "Search Knowledge Base" at bounding box center [509, 384] width 204 height 19
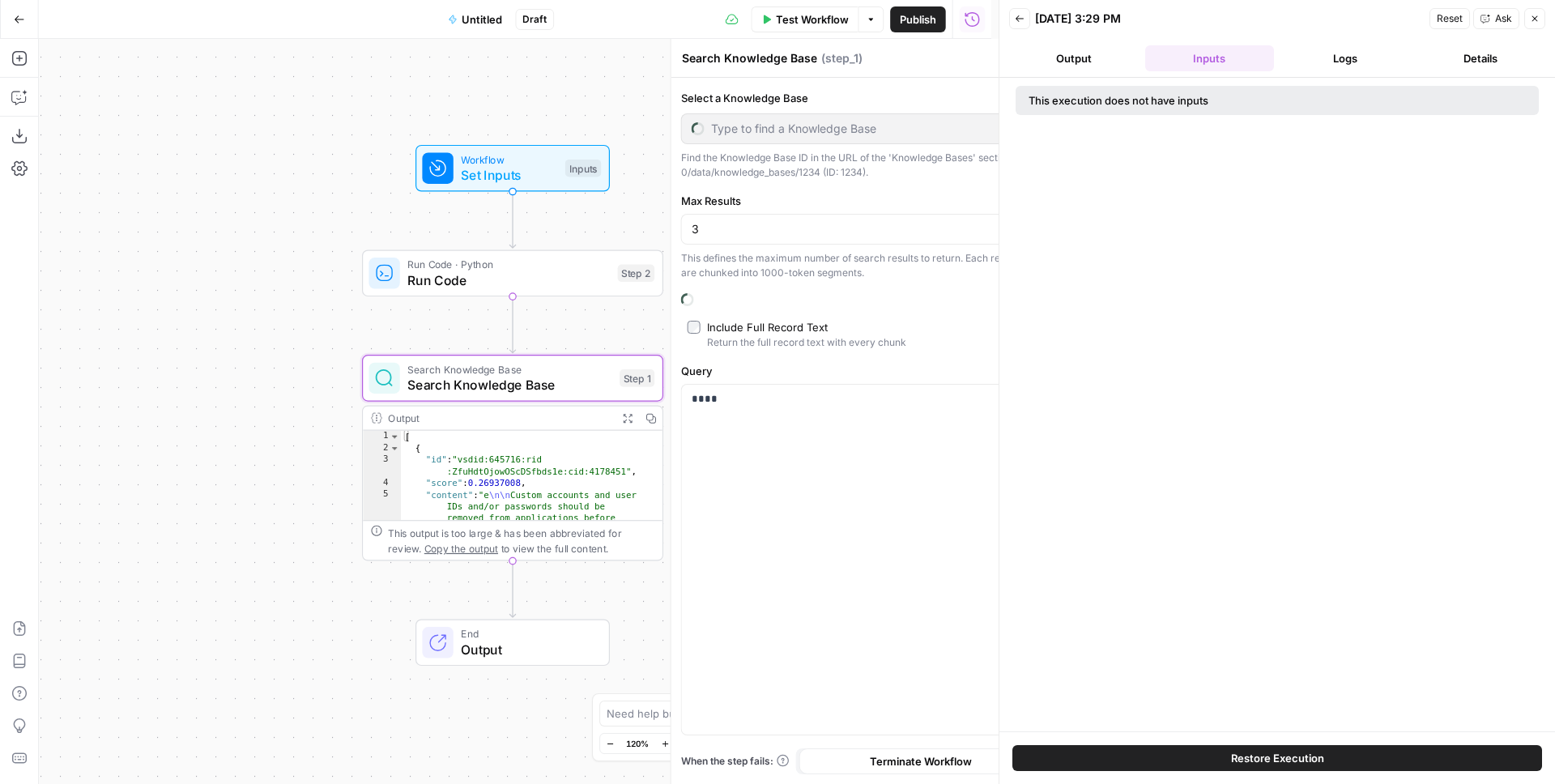
type input "AirOps Policies"
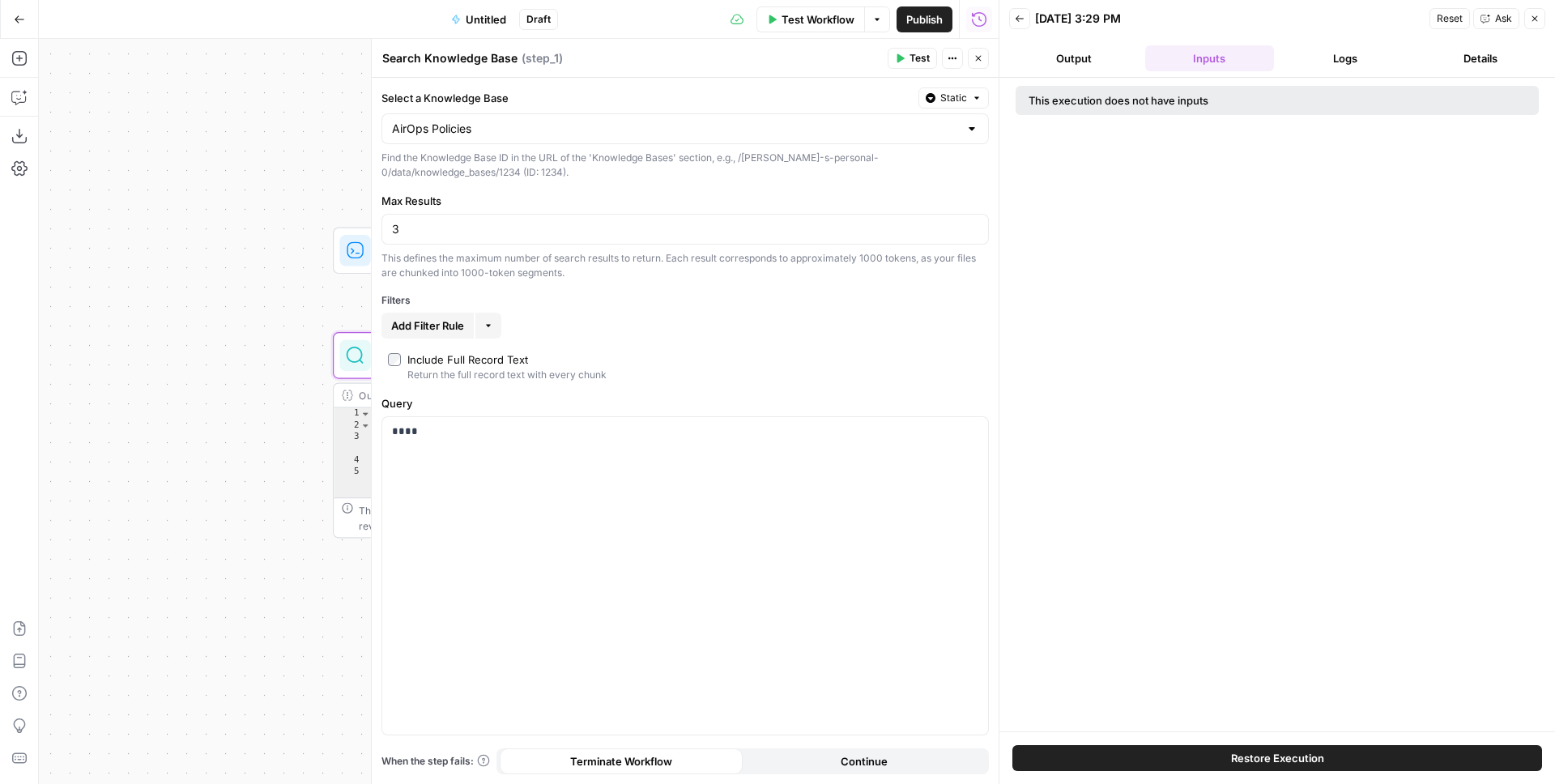
drag, startPoint x: 198, startPoint y: 295, endPoint x: 115, endPoint y: 249, distance: 94.9
click at [119, 252] on div "Workflow Set Inputs Inputs Run Code · Python Run Code Step 2 Search Knowledge B…" at bounding box center [519, 411] width 960 height 745
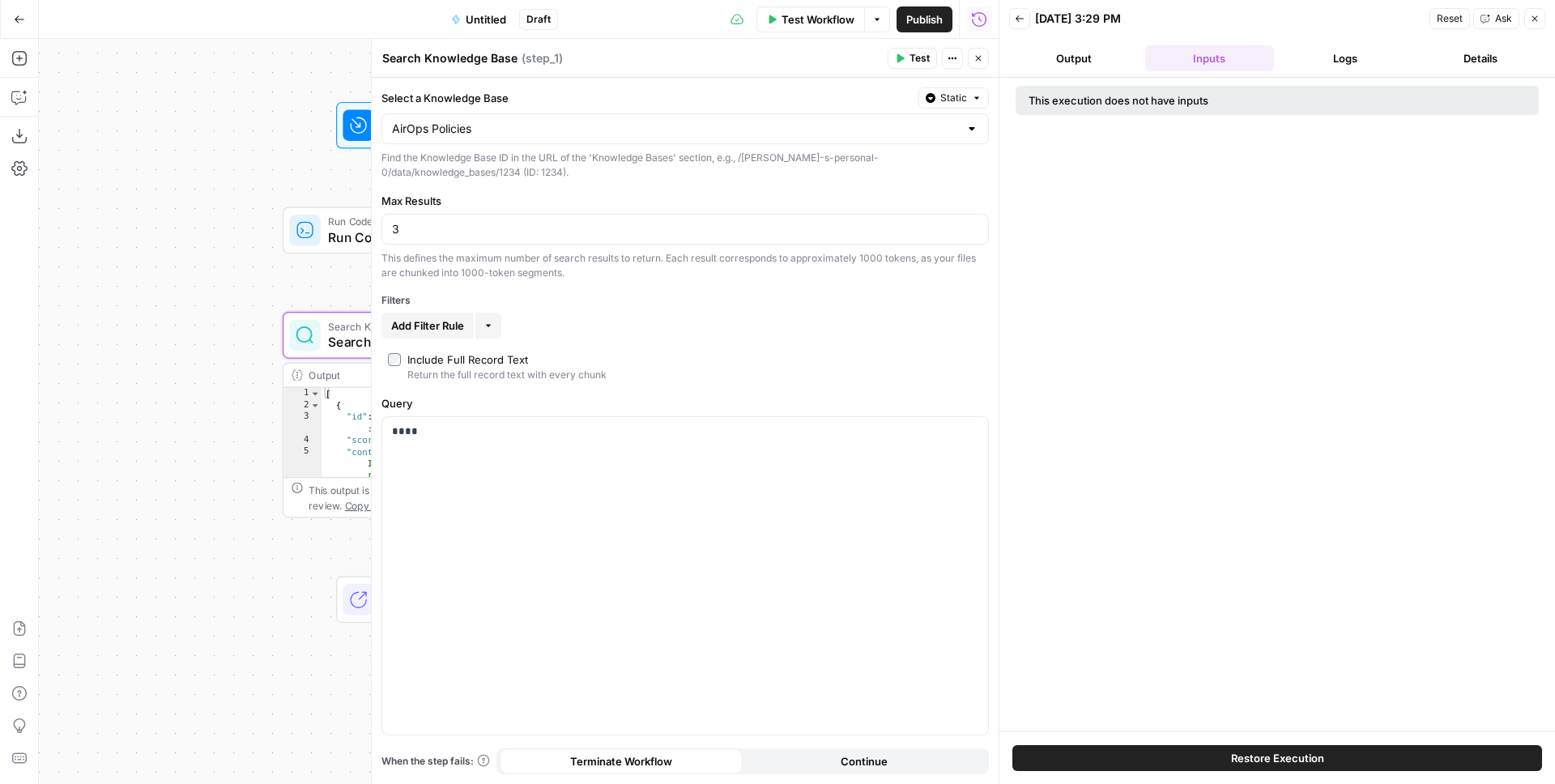
click at [904, 53] on icon "button" at bounding box center [900, 58] width 10 height 10
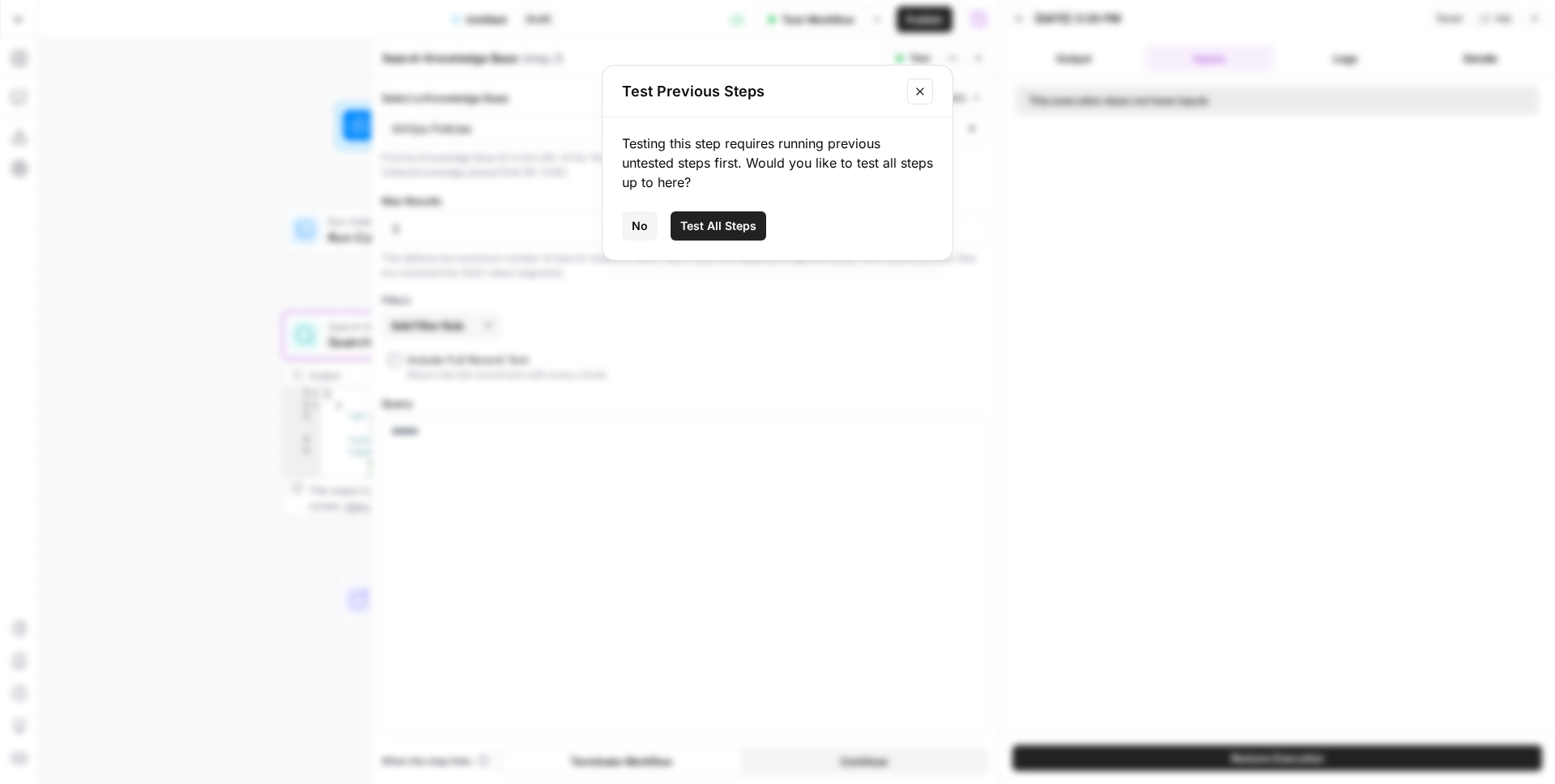
click at [280, 246] on div "Test Previous Steps Testing this step requires running previous untested steps …" at bounding box center [778, 392] width 1555 height 784
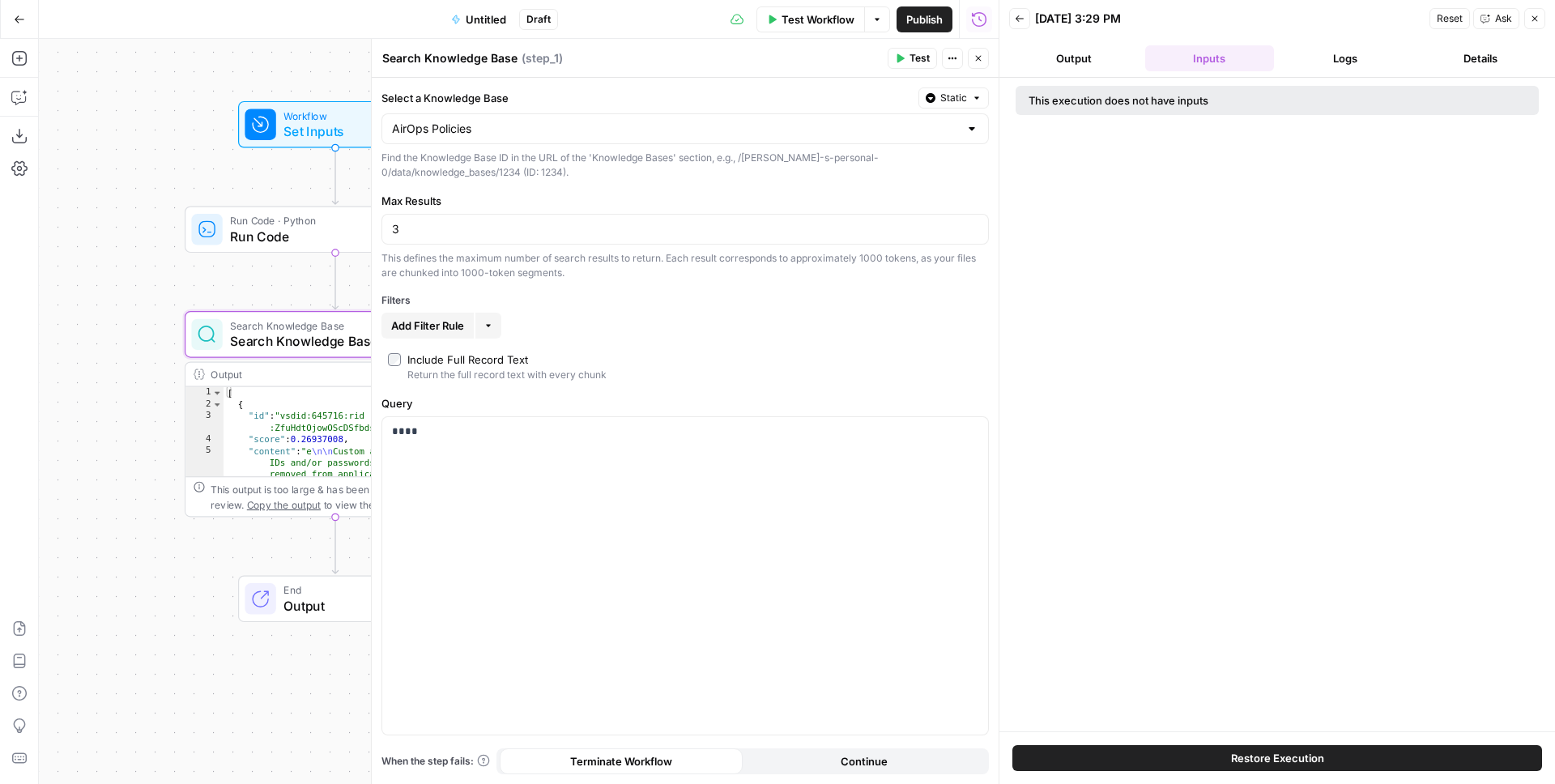
drag, startPoint x: 233, startPoint y: 290, endPoint x: 121, endPoint y: 292, distance: 112.0
click at [121, 292] on div "Workflow Set Inputs Inputs Run Code · Python Run Code Step 2 Search Knowledge B…" at bounding box center [519, 411] width 960 height 745
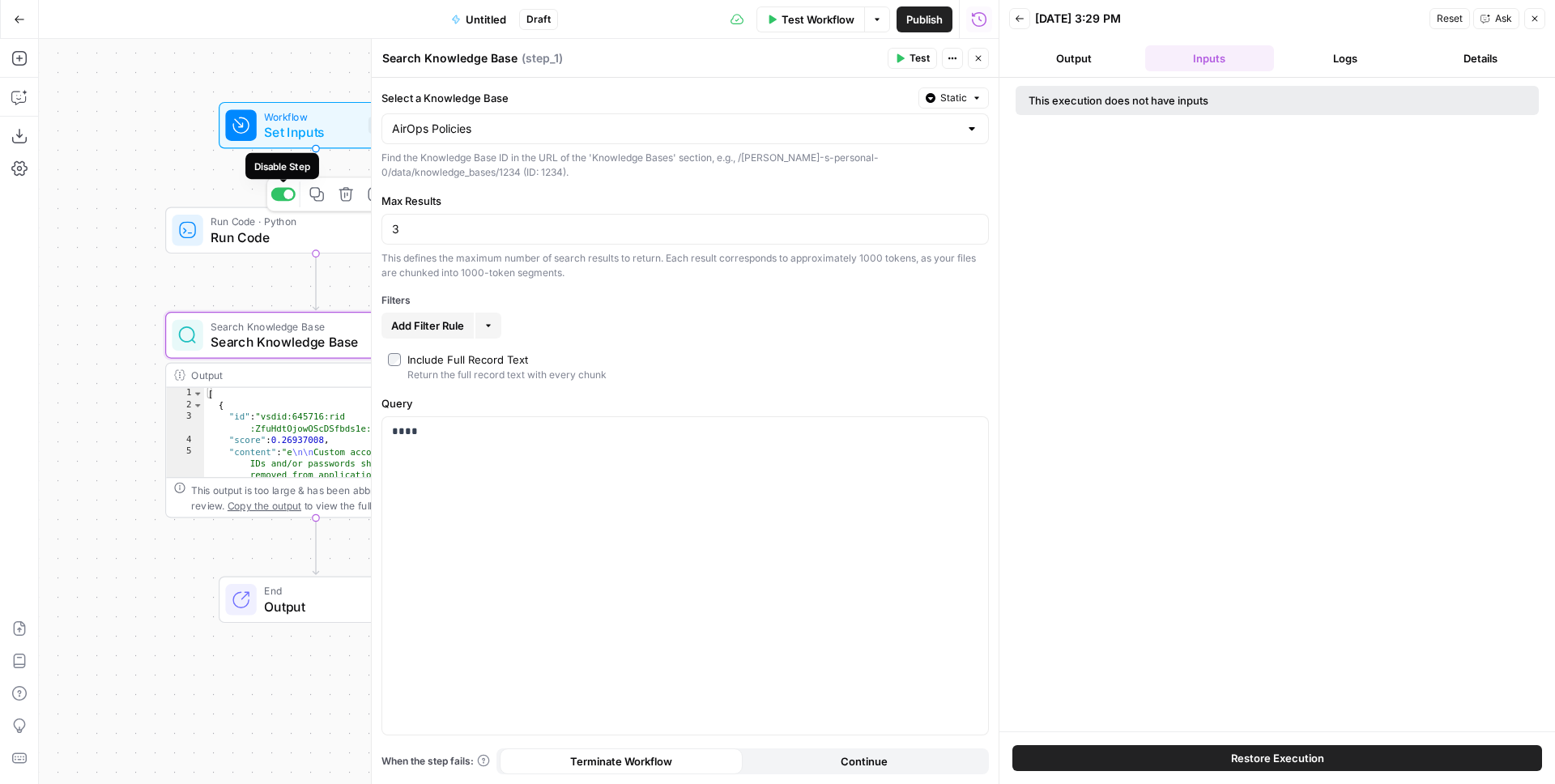
click at [290, 190] on div at bounding box center [289, 194] width 10 height 10
click at [896, 61] on icon "button" at bounding box center [900, 58] width 10 height 10
